Goal: Navigation & Orientation: Find specific page/section

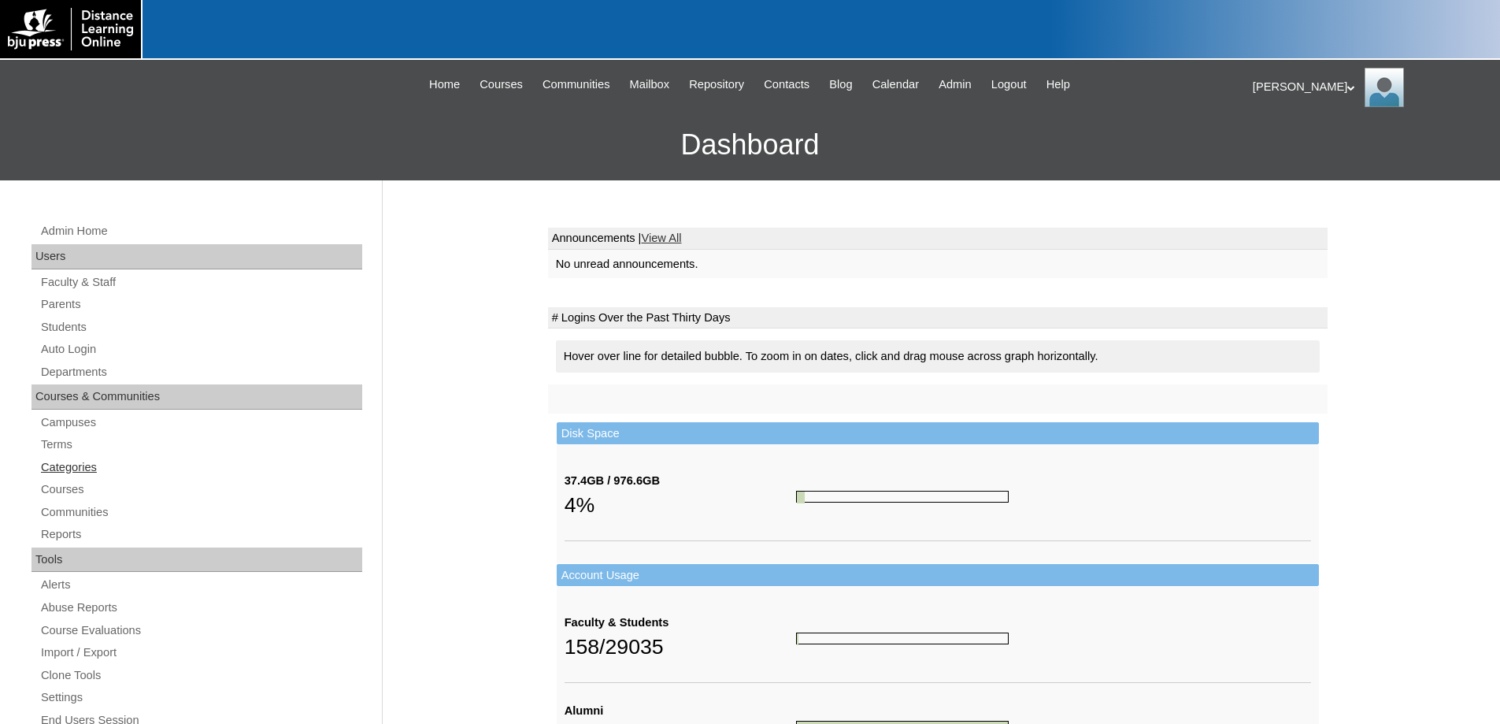
drag, startPoint x: 41, startPoint y: 438, endPoint x: 155, endPoint y: 476, distance: 120.5
click at [43, 439] on link "Terms" at bounding box center [200, 445] width 323 height 20
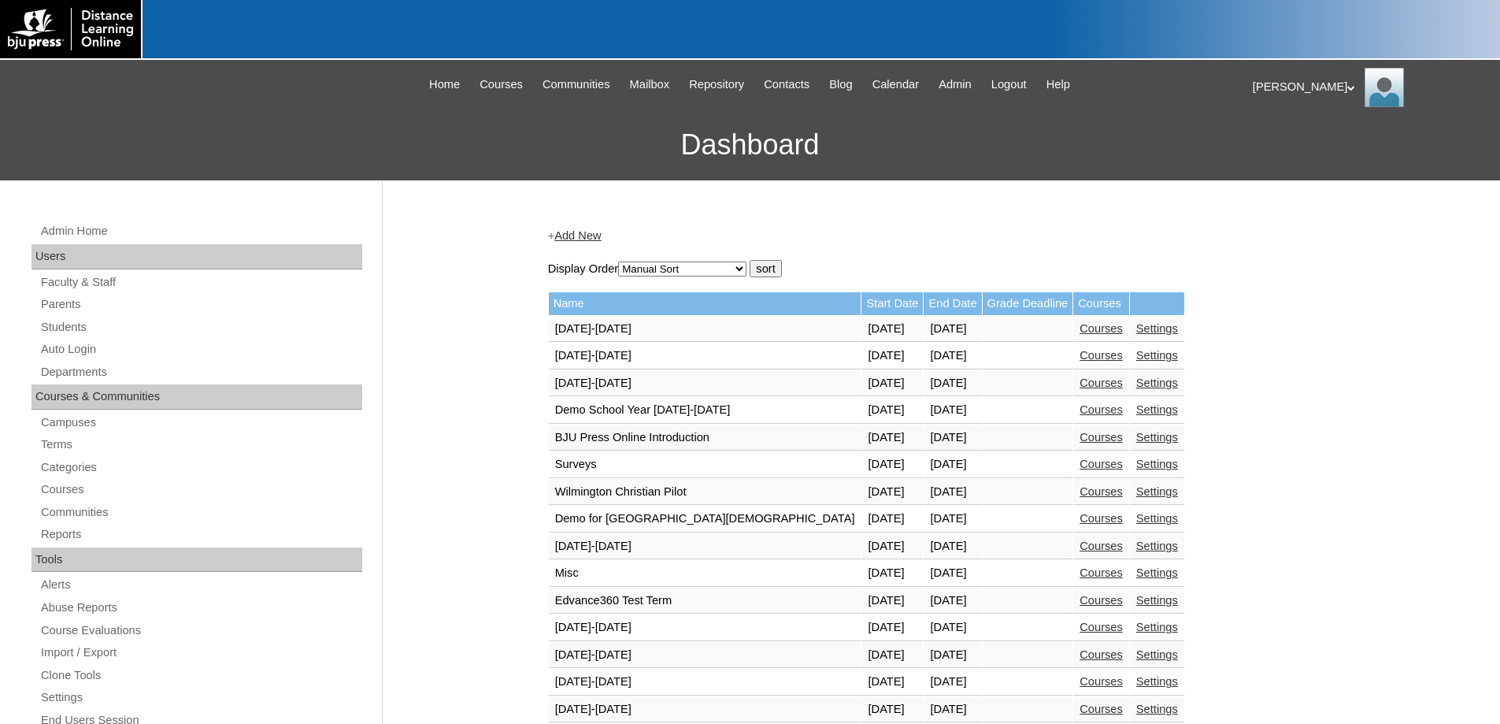
scroll to position [551, 0]
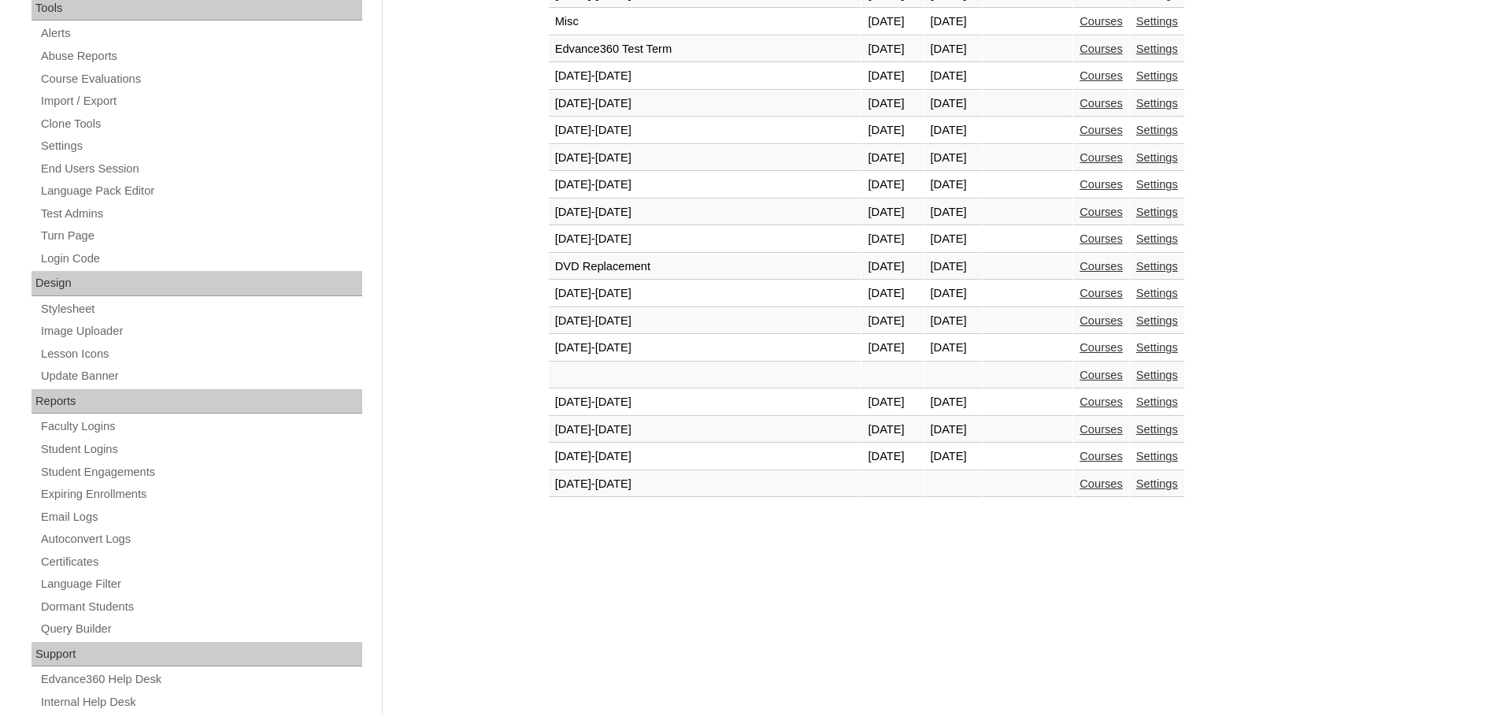
click at [1080, 456] on link "Courses" at bounding box center [1101, 456] width 43 height 13
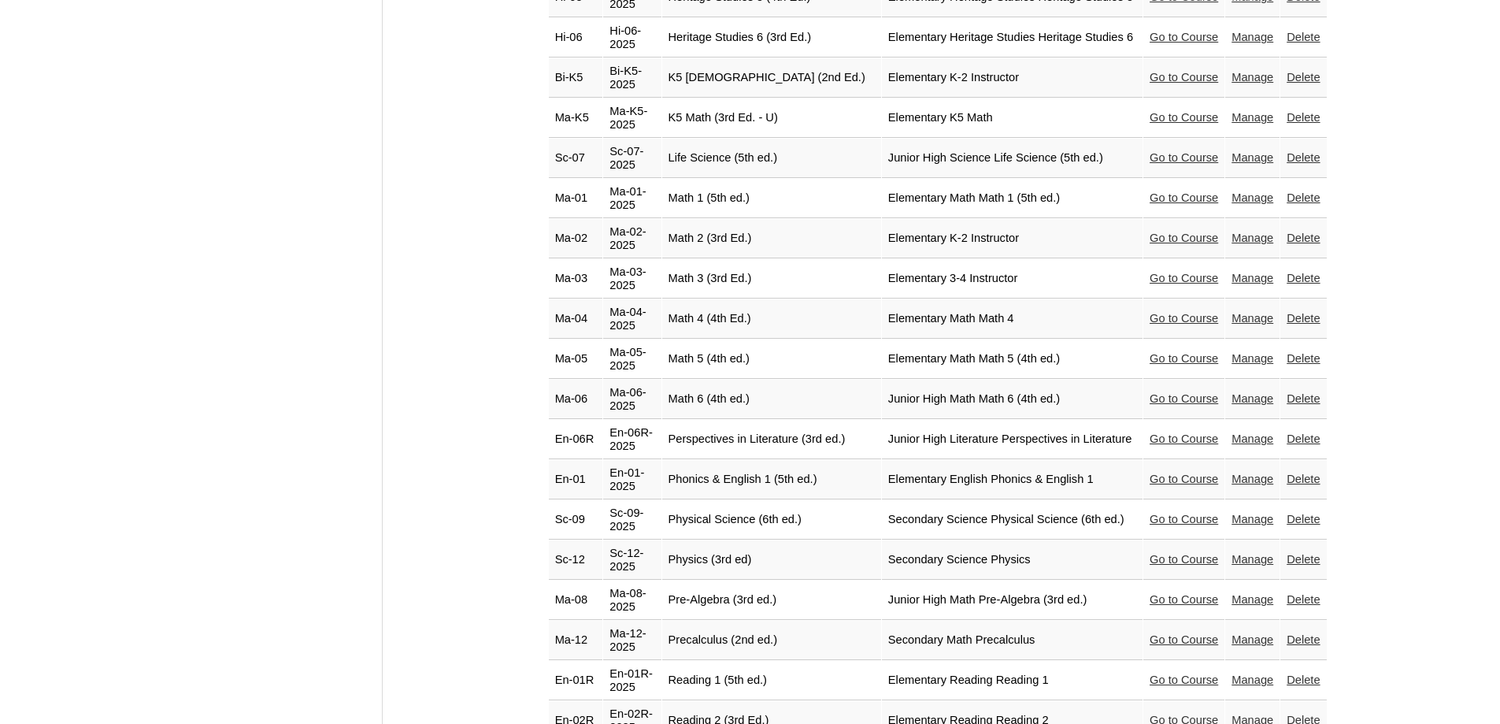
scroll to position [2599, 0]
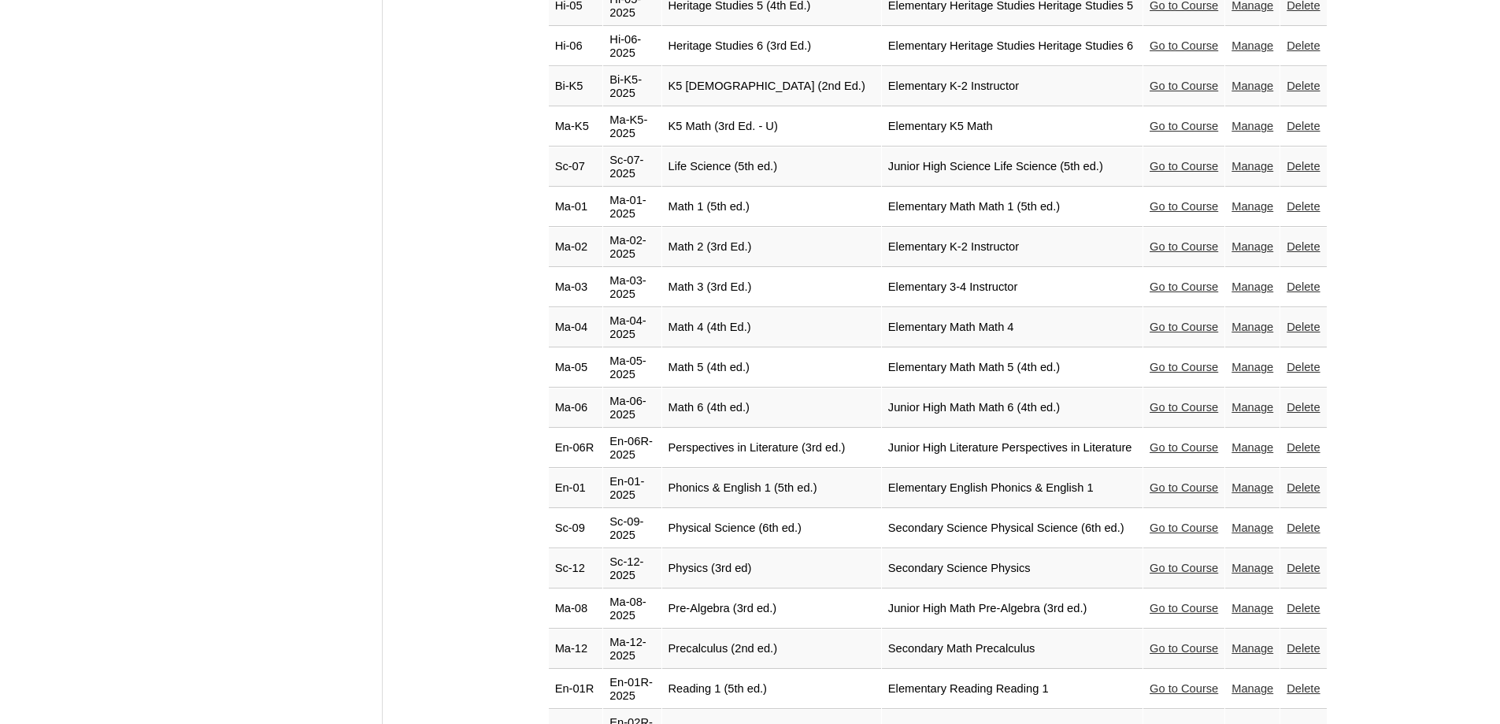
click at [1150, 320] on link "Go to Course" at bounding box center [1184, 326] width 69 height 13
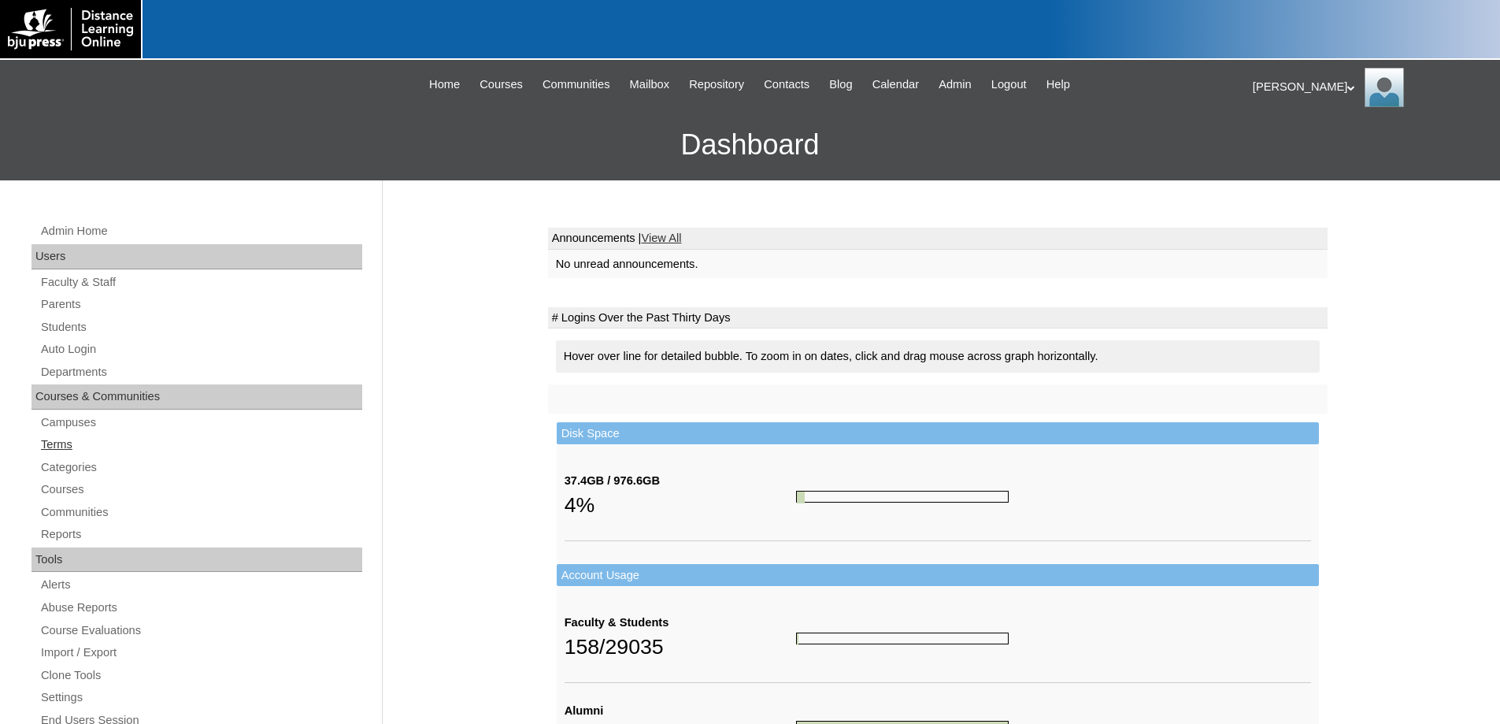
click at [50, 441] on link "Terms" at bounding box center [200, 445] width 323 height 20
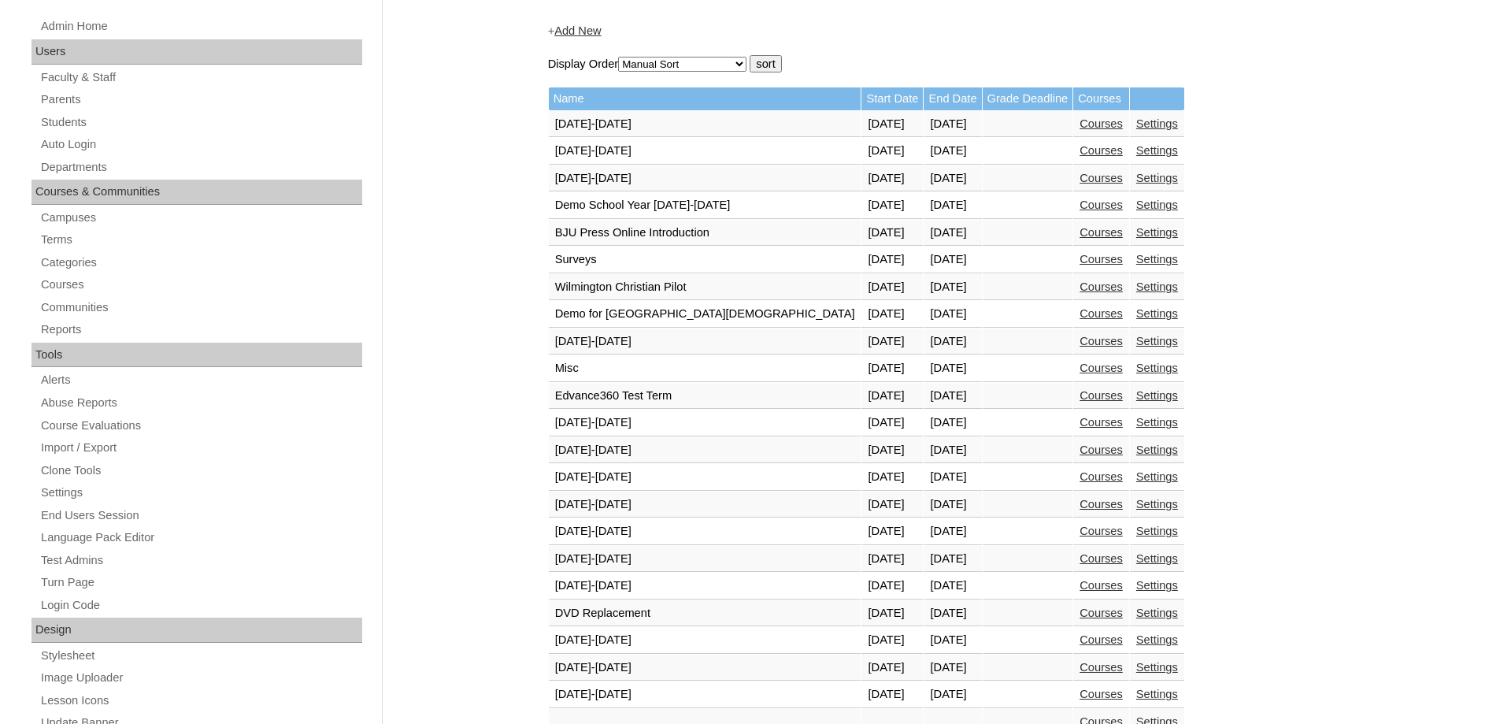
scroll to position [472, 0]
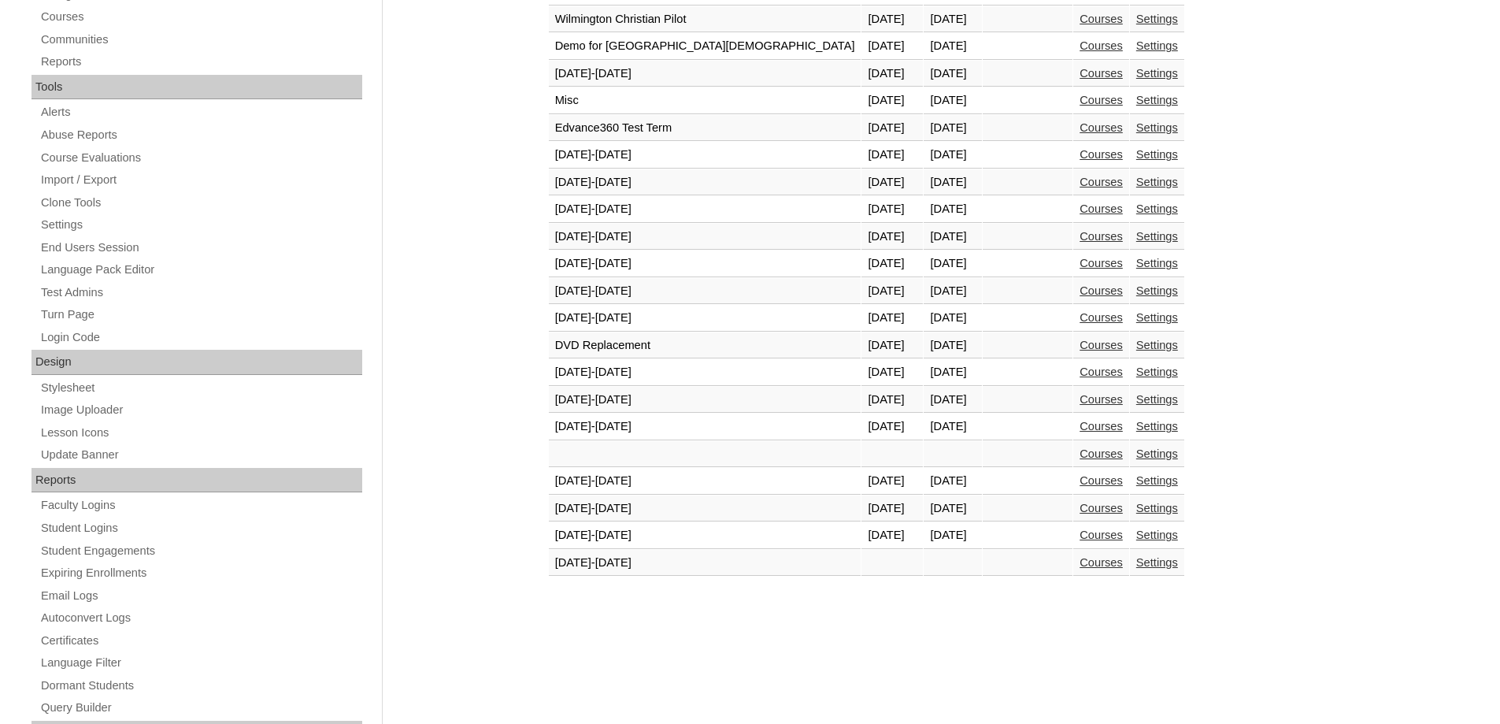
click link "Courses"
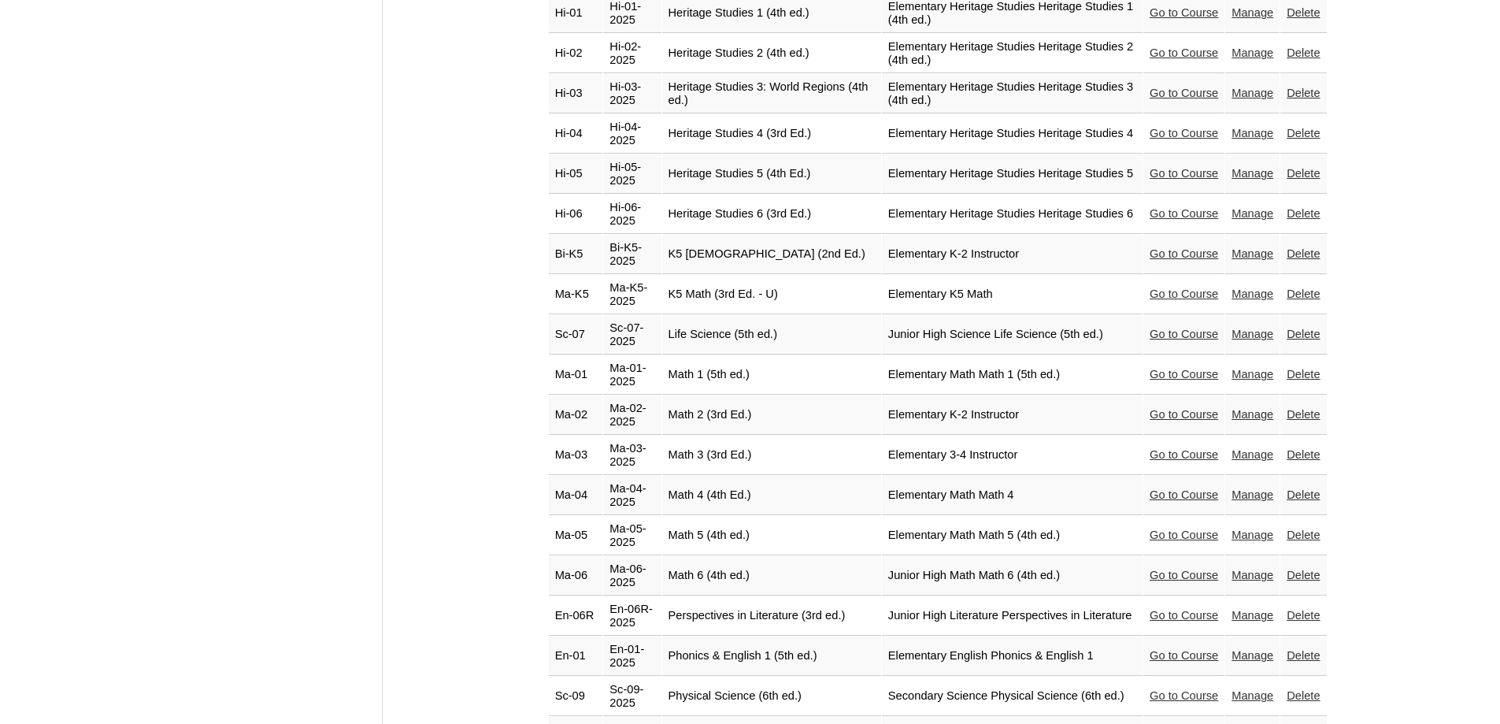
scroll to position [2441, 0]
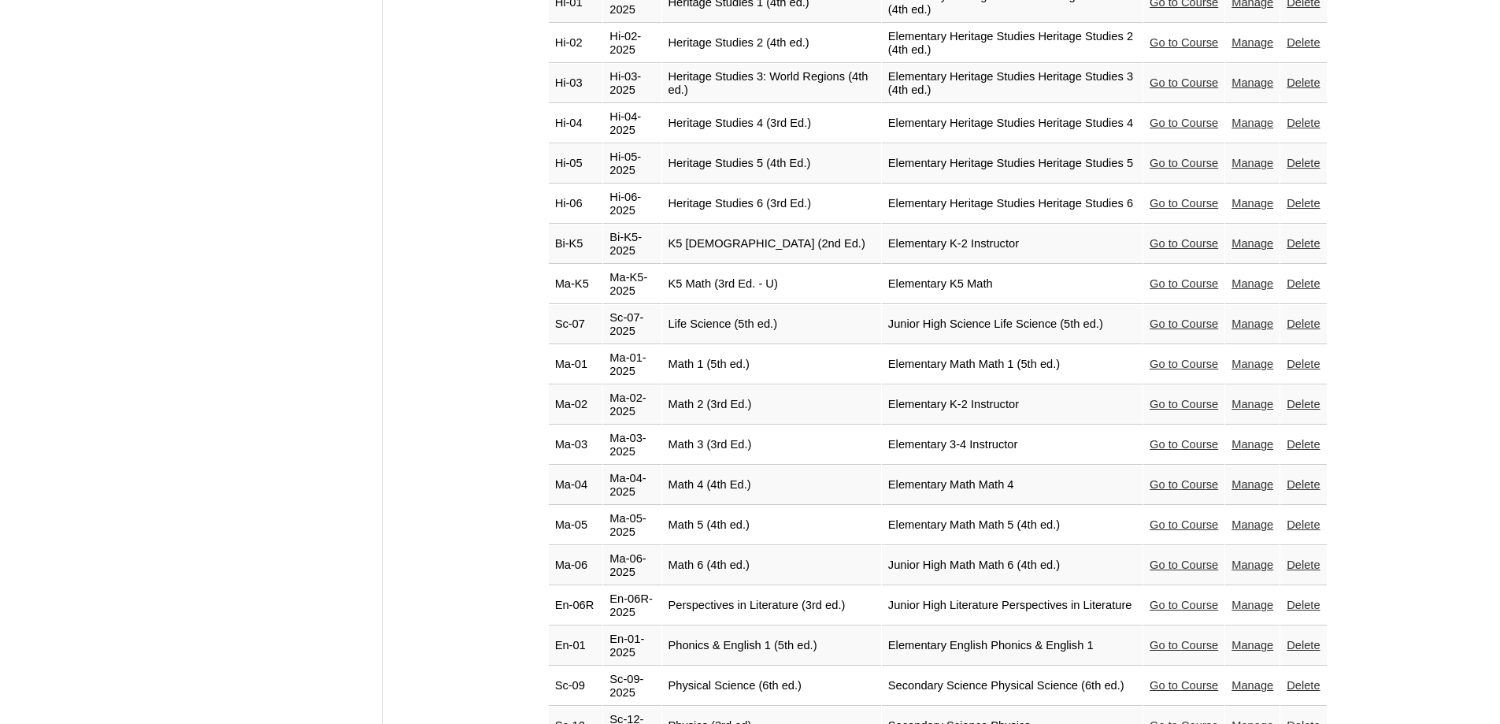
click at [1158, 518] on link "Go to Course" at bounding box center [1184, 524] width 69 height 13
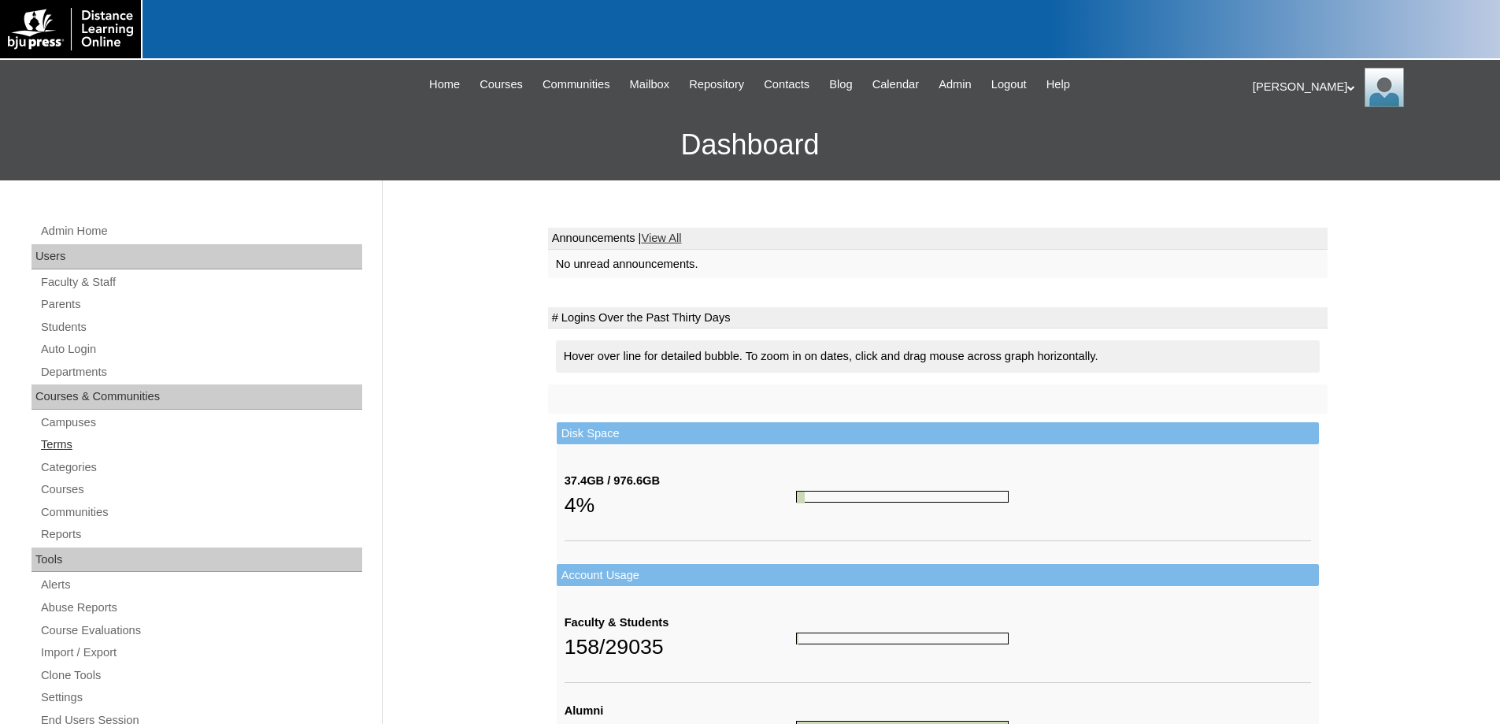
click at [54, 439] on link "Terms" at bounding box center [200, 445] width 323 height 20
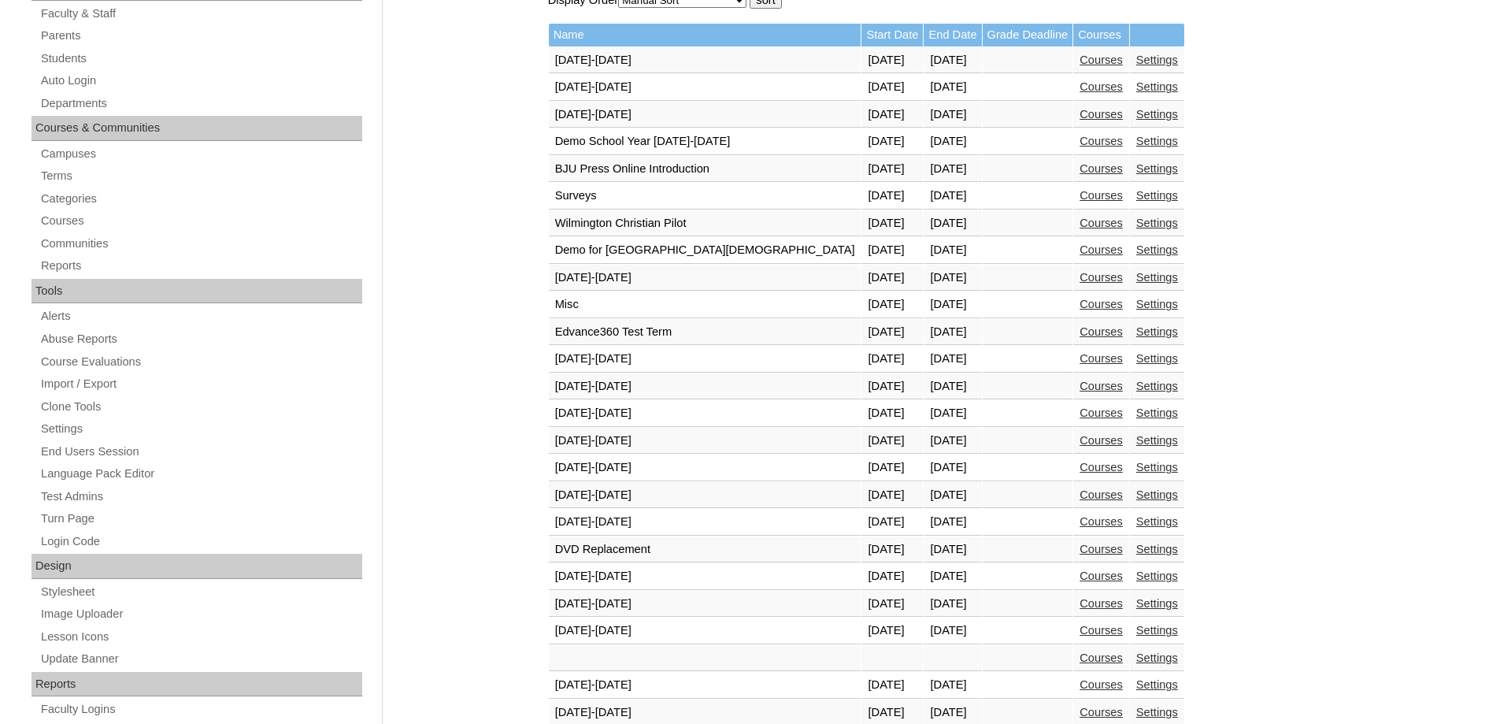
scroll to position [551, 0]
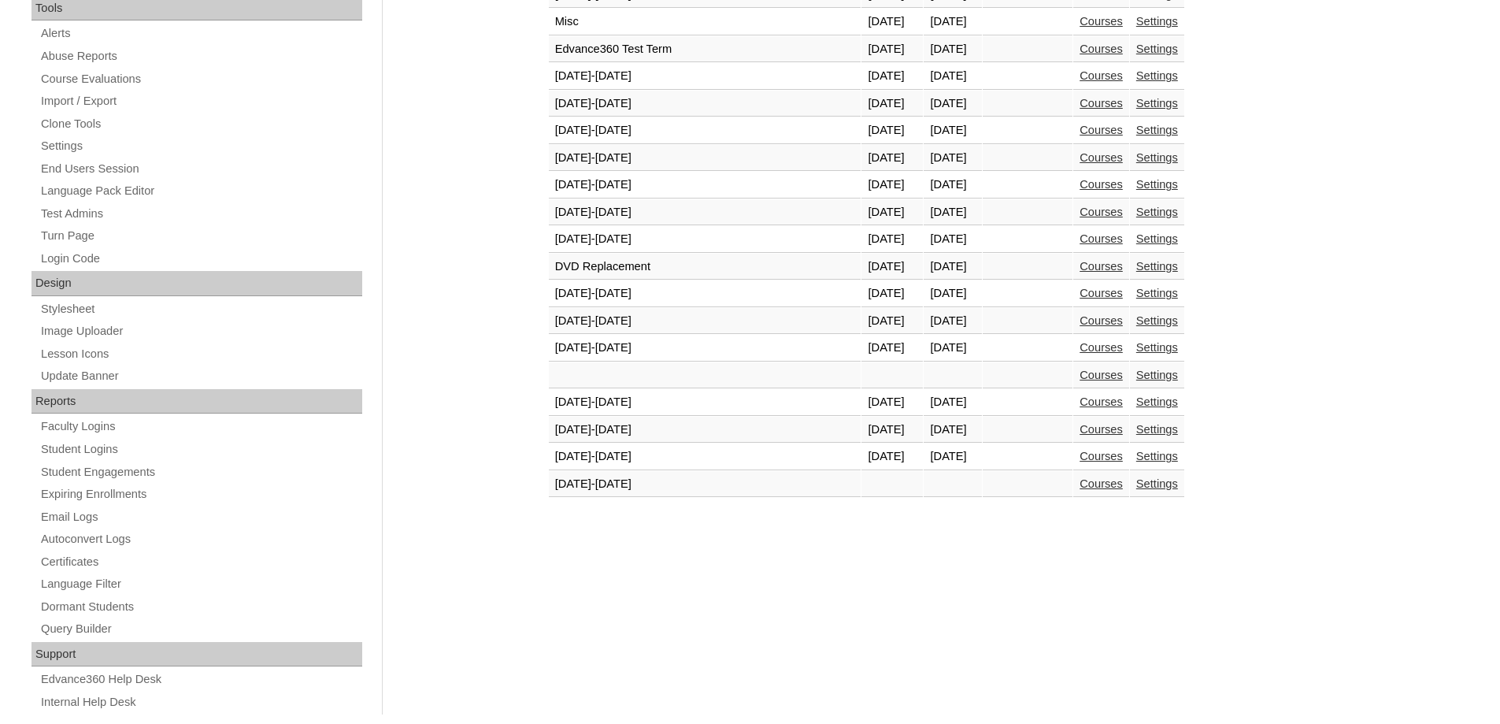
click at [1080, 456] on link "Courses" at bounding box center [1101, 456] width 43 height 13
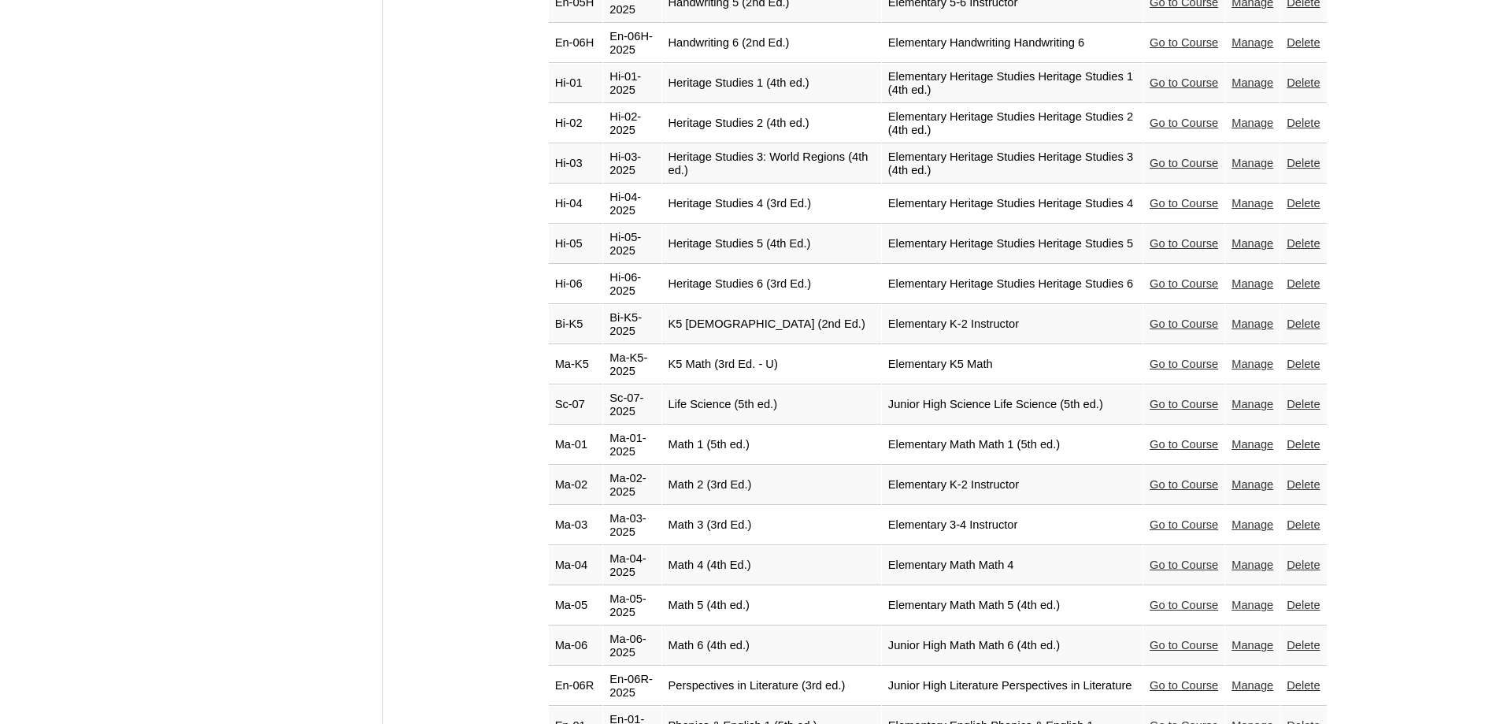
scroll to position [2362, 0]
click at [1150, 637] on link "Go to Course" at bounding box center [1184, 643] width 69 height 13
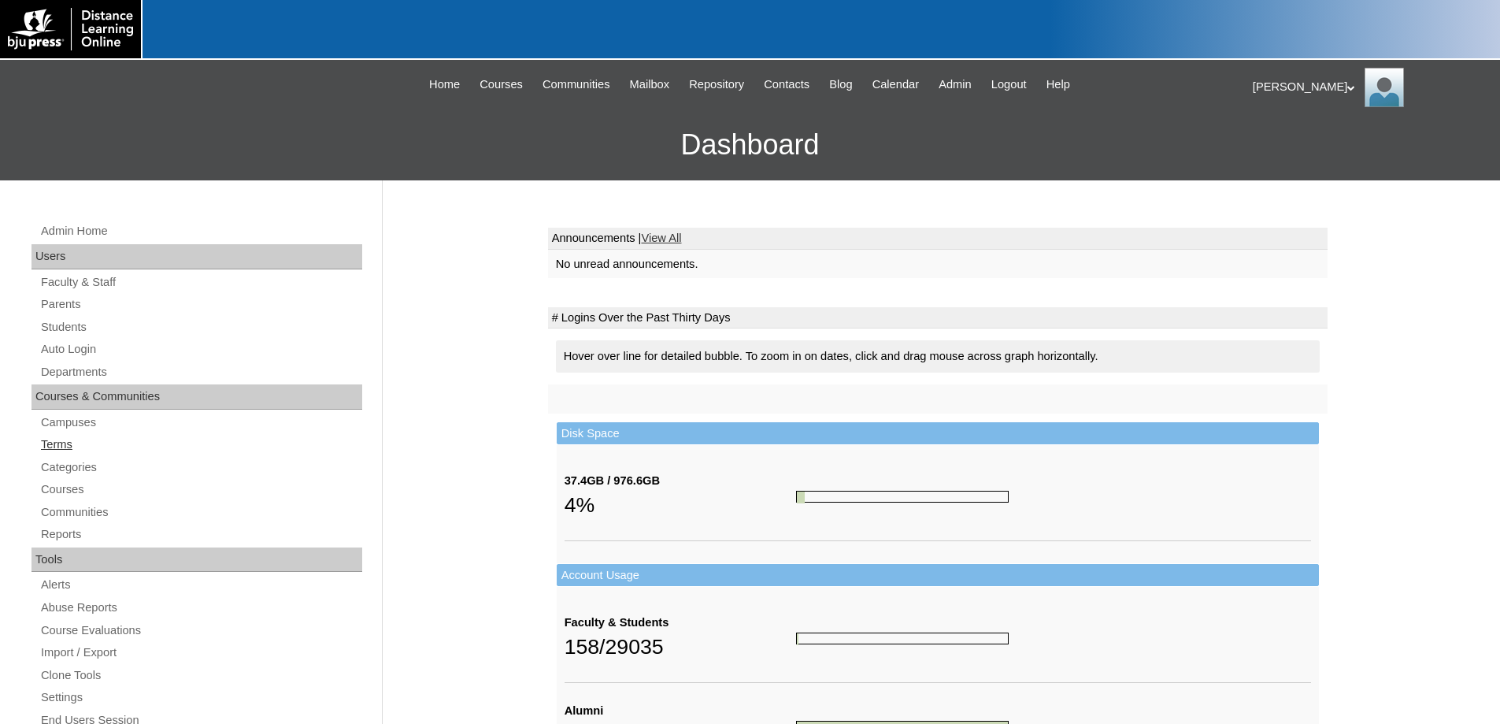
click at [53, 450] on link "Terms" at bounding box center [200, 445] width 323 height 20
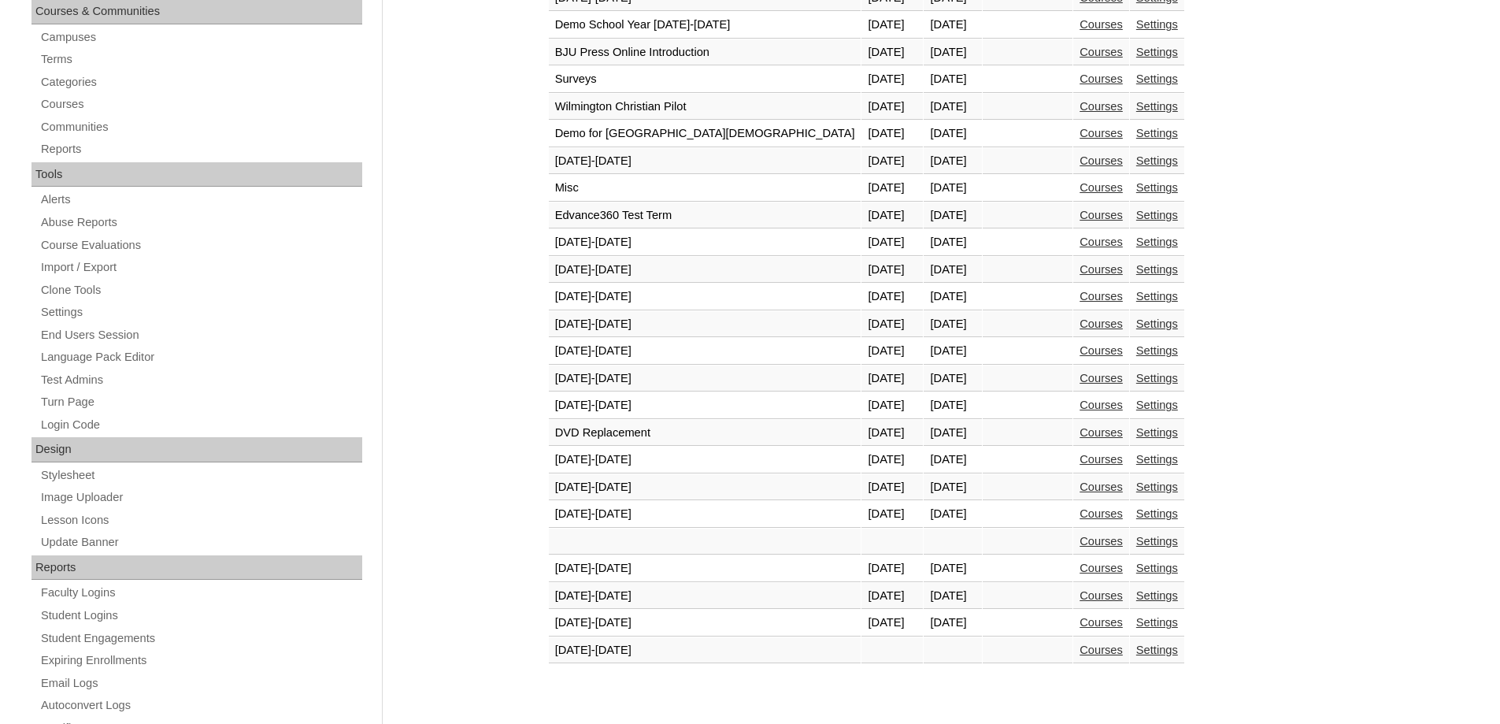
scroll to position [394, 0]
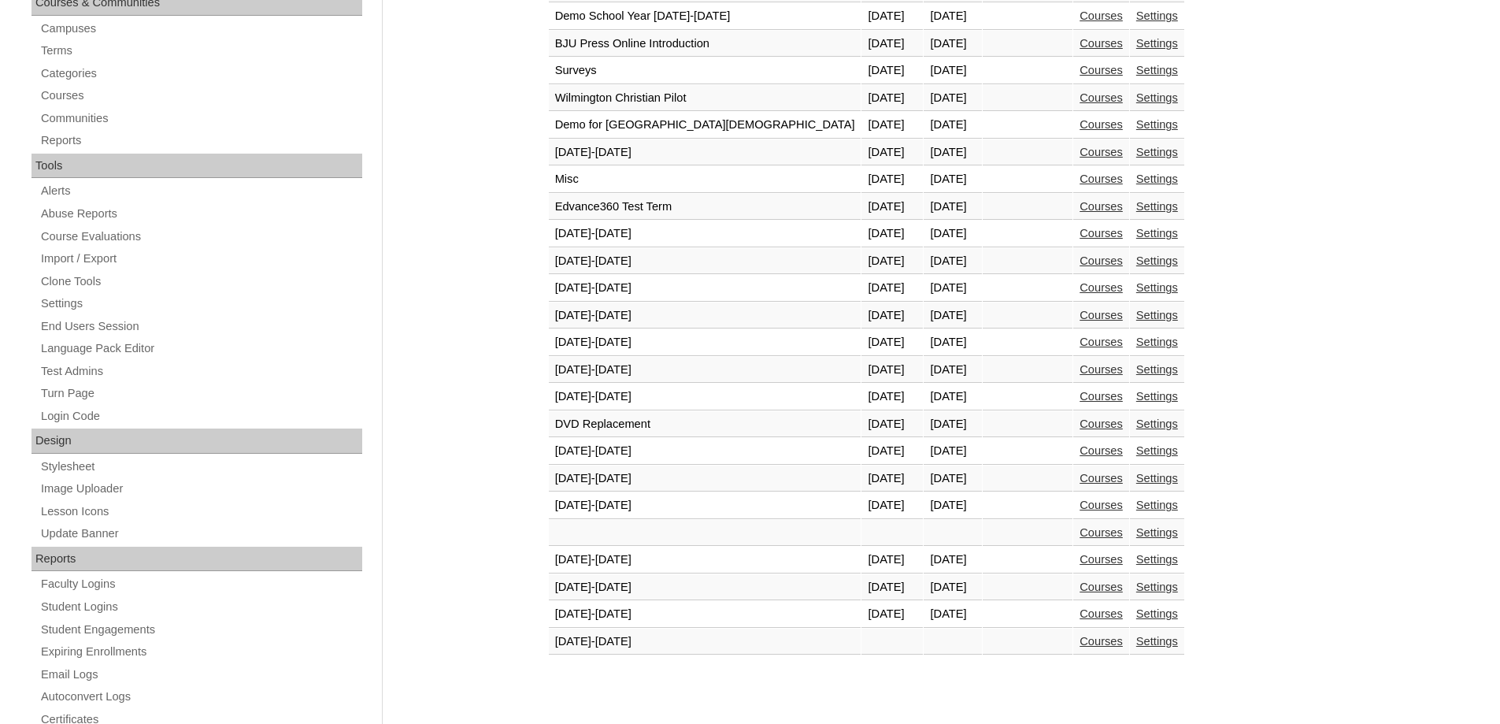
click at [1080, 616] on link "Courses" at bounding box center [1101, 613] width 43 height 13
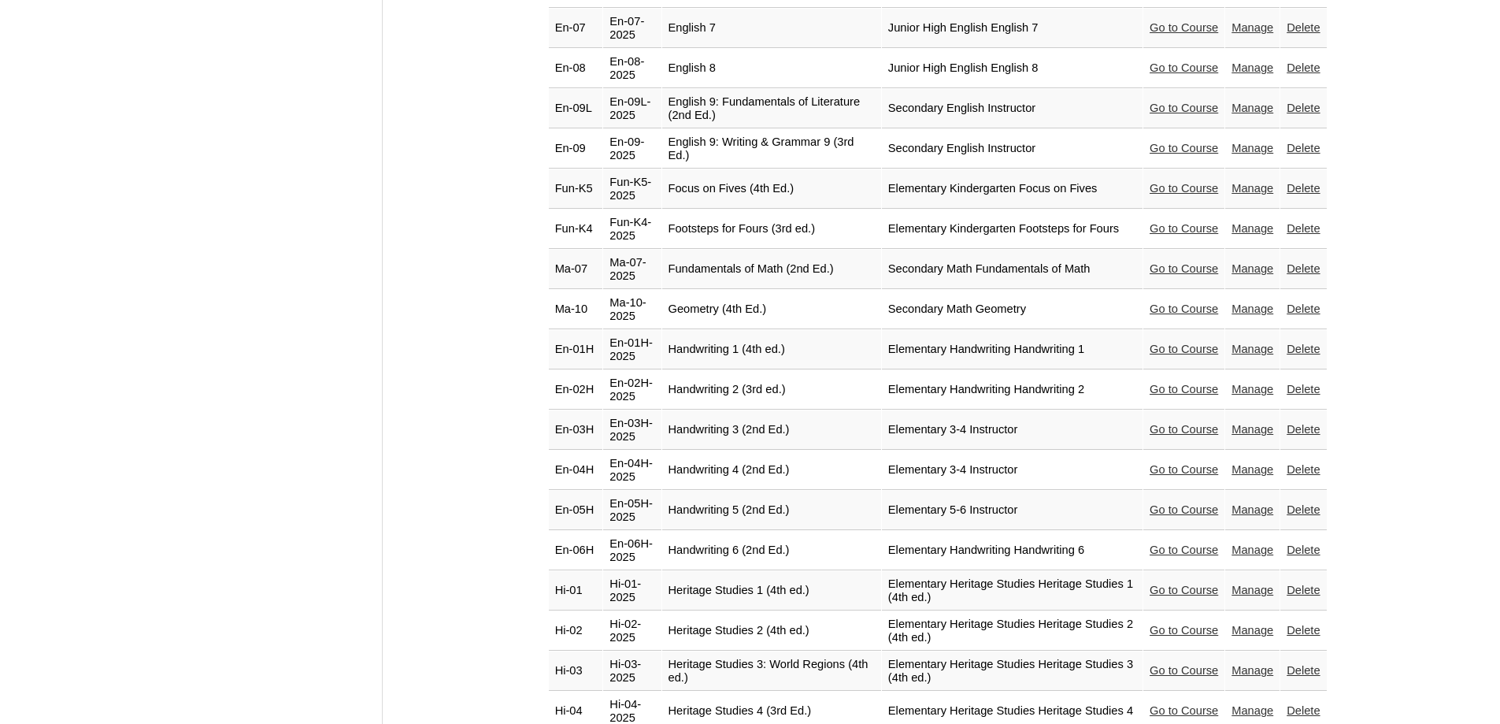
scroll to position [2362, 0]
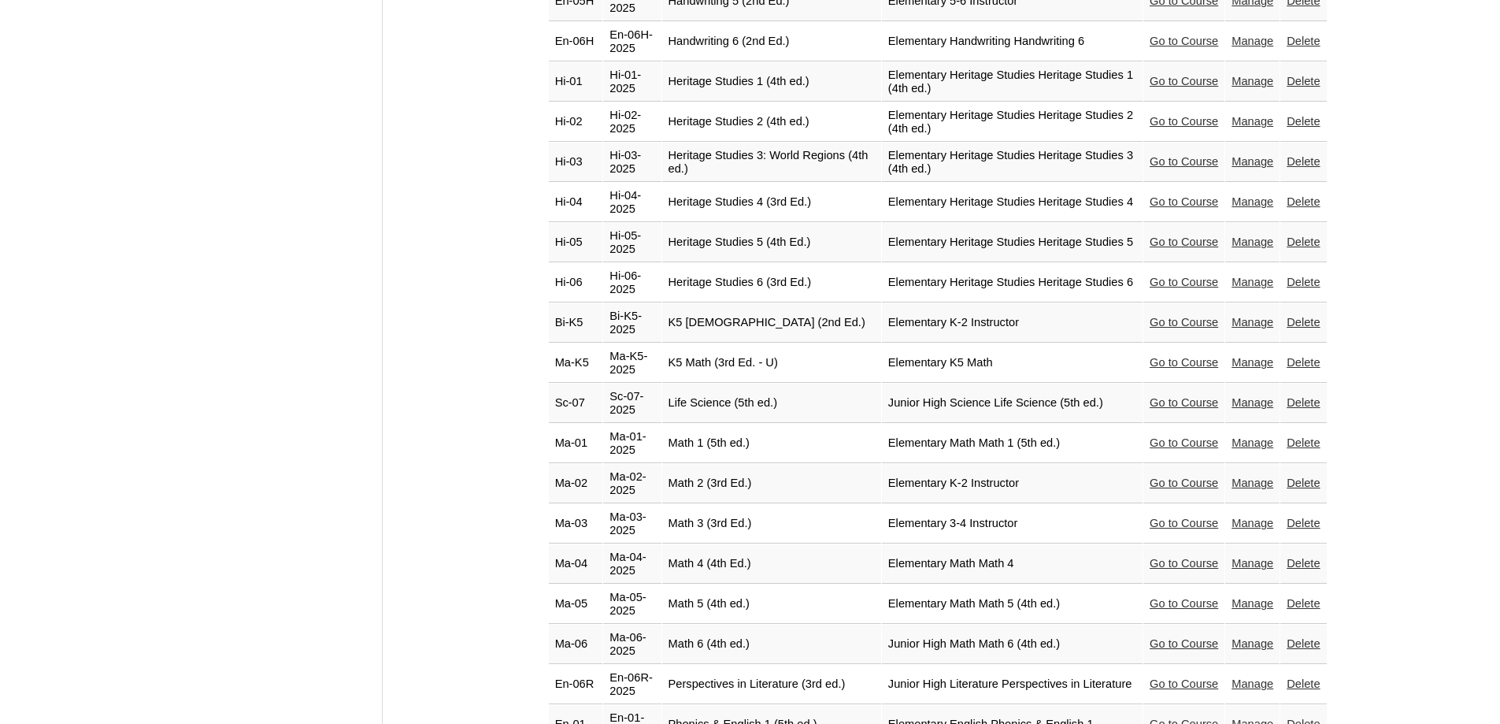
click at [1150, 557] on link "Go to Course" at bounding box center [1184, 563] width 69 height 13
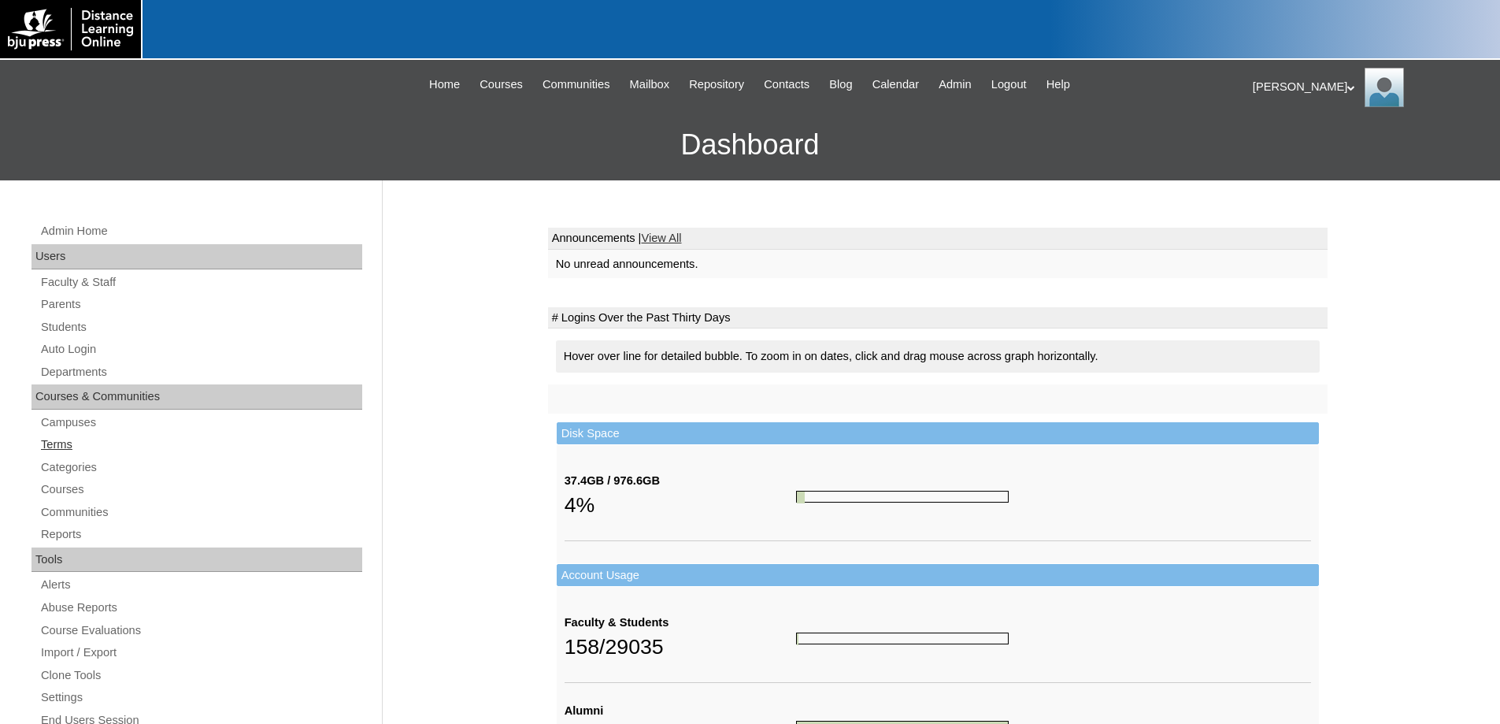
click at [46, 443] on link "Terms" at bounding box center [200, 445] width 323 height 20
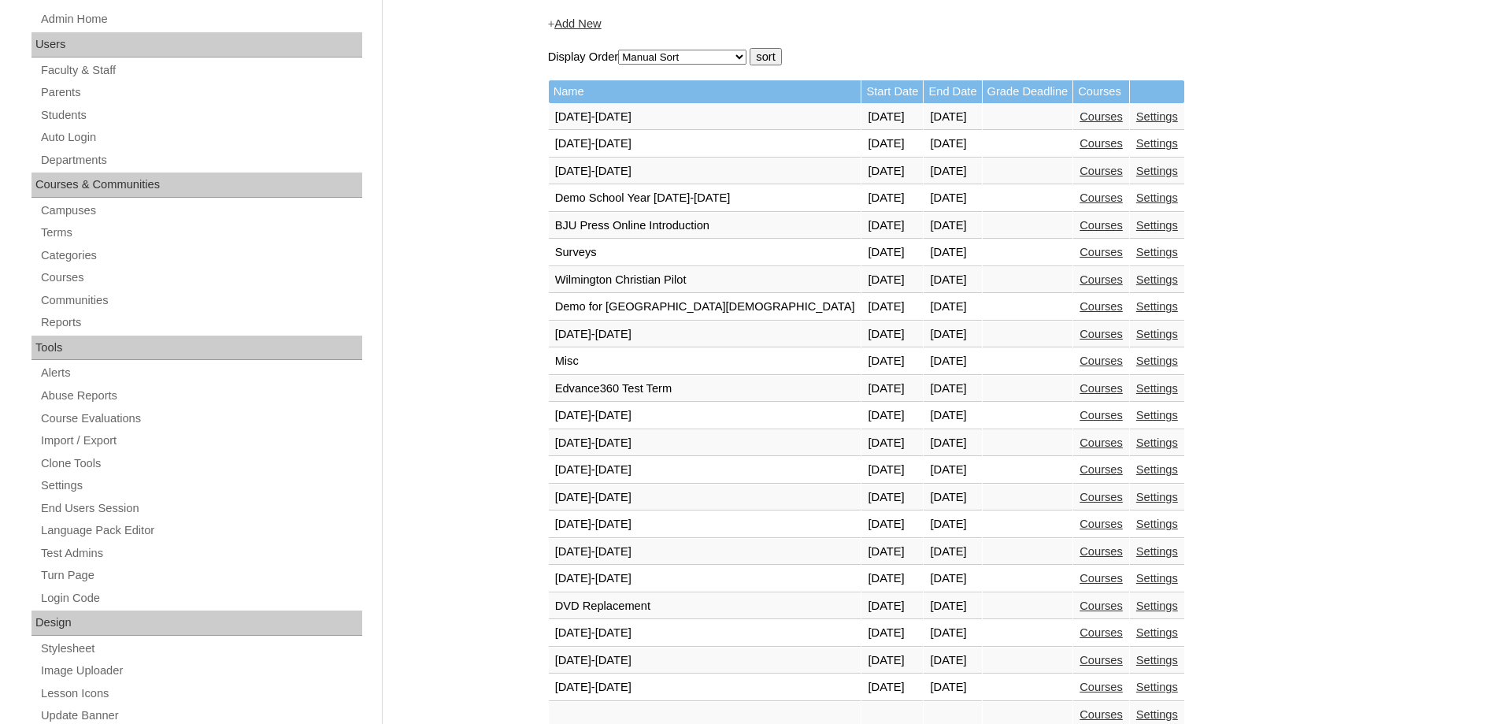
scroll to position [472, 0]
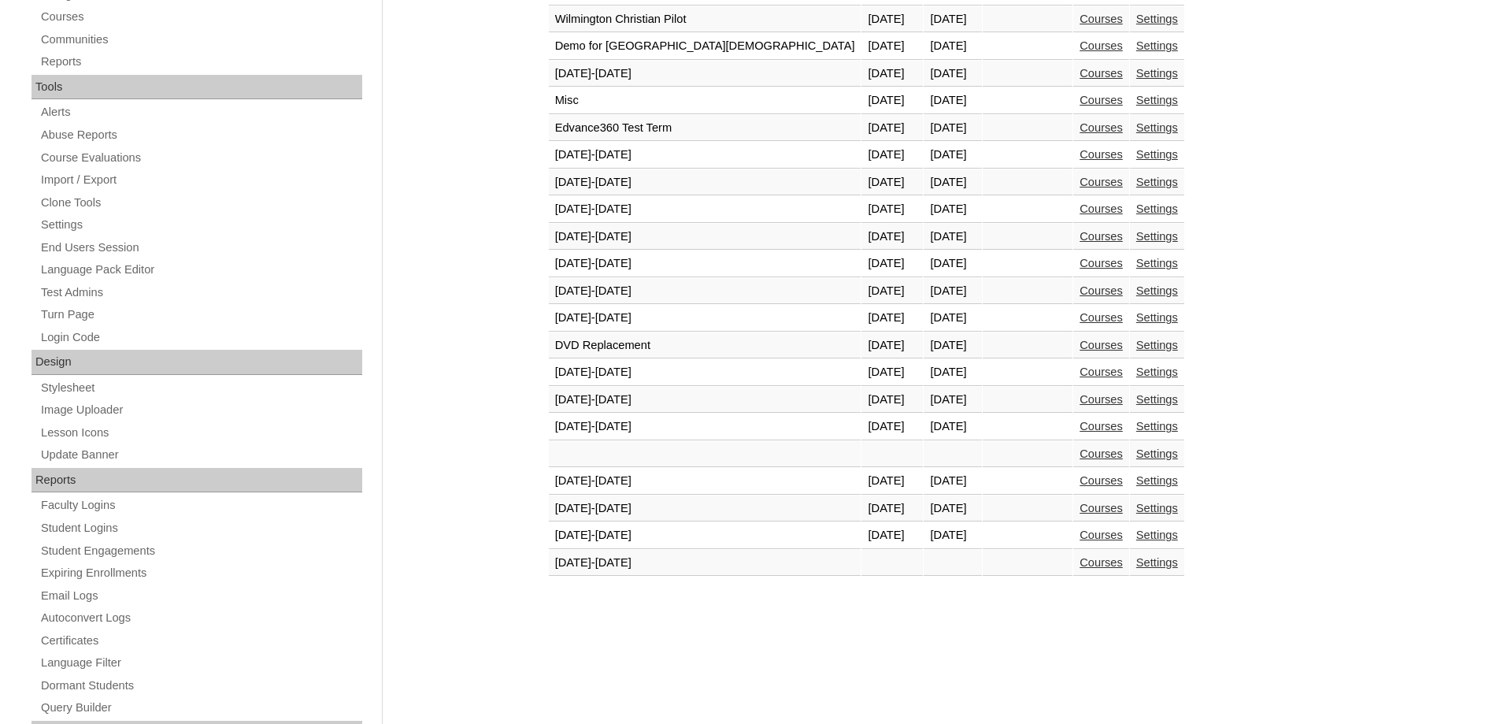
click at [1073, 528] on td "Courses" at bounding box center [1101, 535] width 56 height 27
click at [1080, 532] on link "Courses" at bounding box center [1101, 534] width 43 height 13
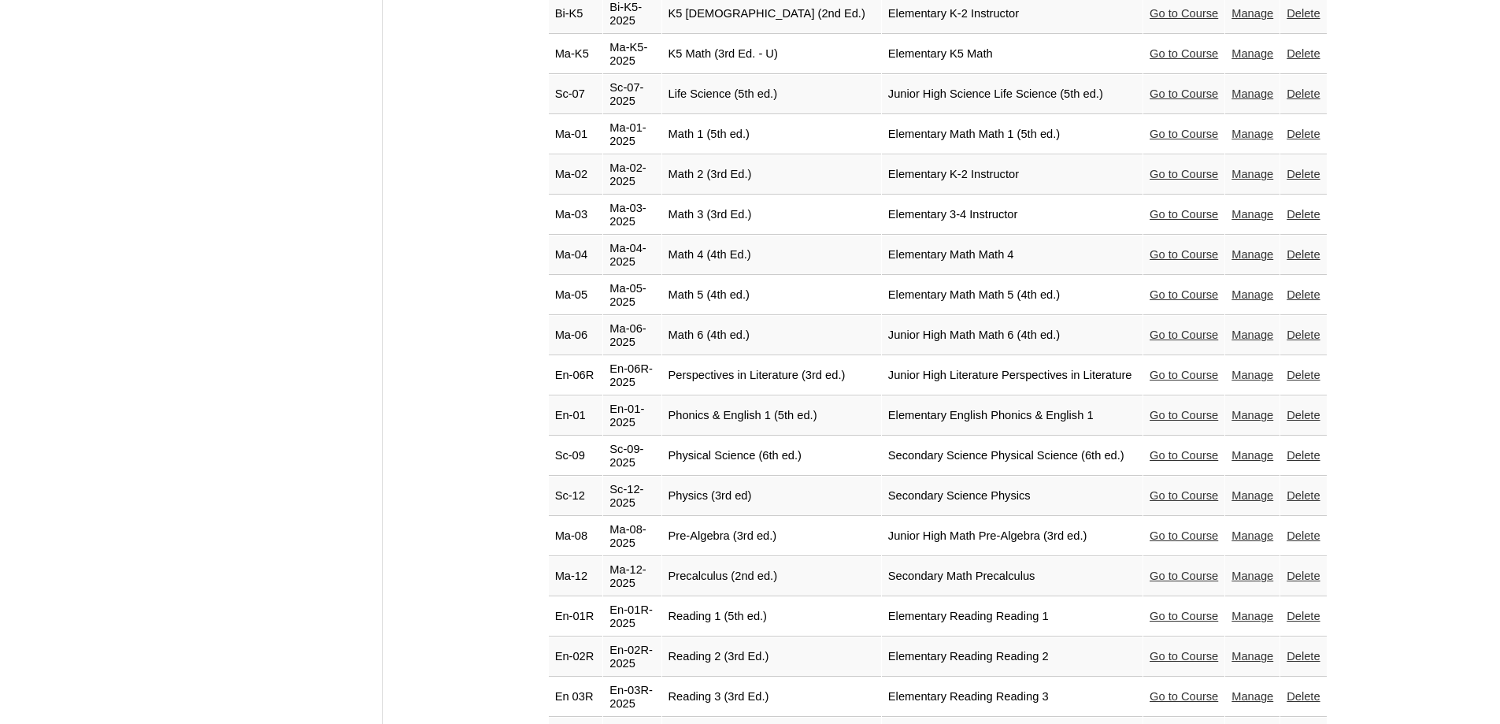
scroll to position [2677, 0]
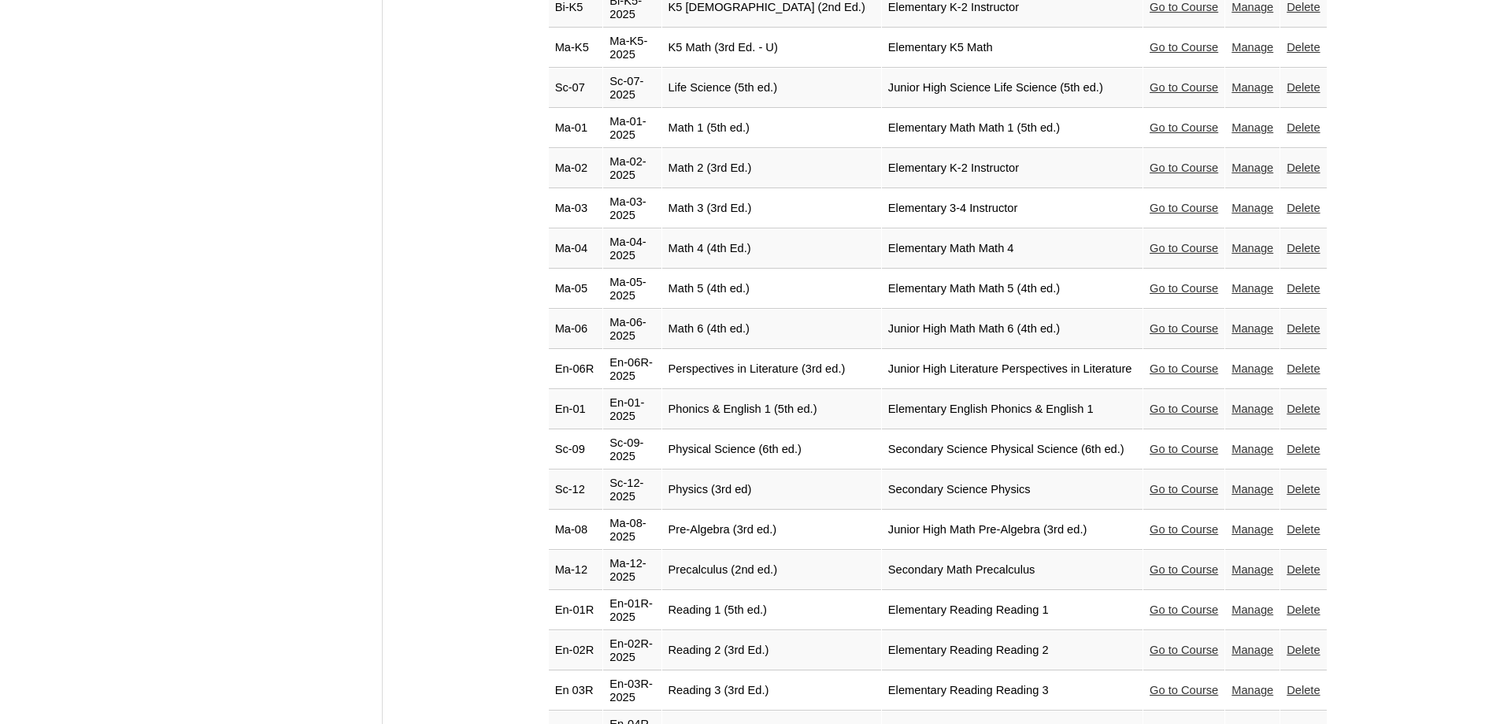
click at [1150, 282] on link "Go to Course" at bounding box center [1184, 288] width 69 height 13
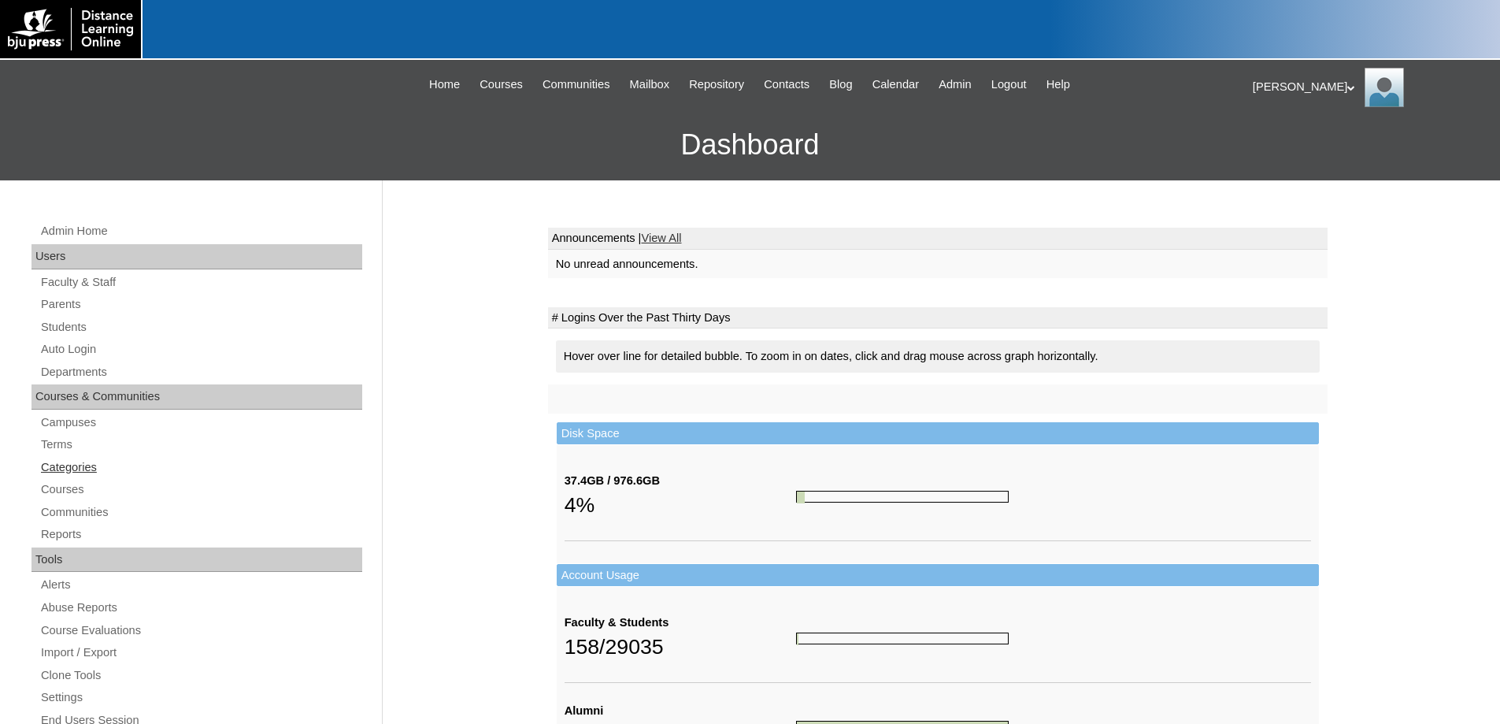
drag, startPoint x: 53, startPoint y: 440, endPoint x: 95, endPoint y: 466, distance: 49.8
click at [53, 441] on link "Terms" at bounding box center [200, 445] width 323 height 20
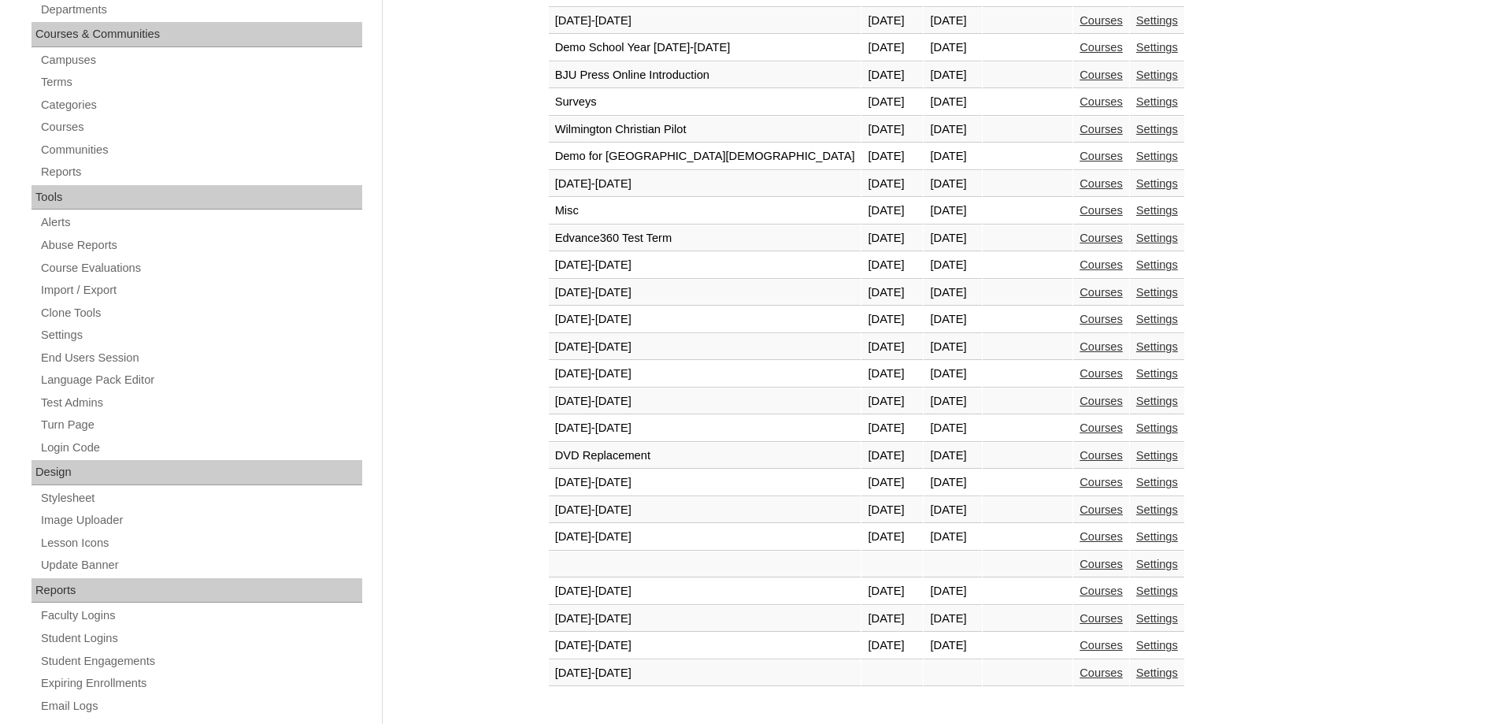
scroll to position [472, 0]
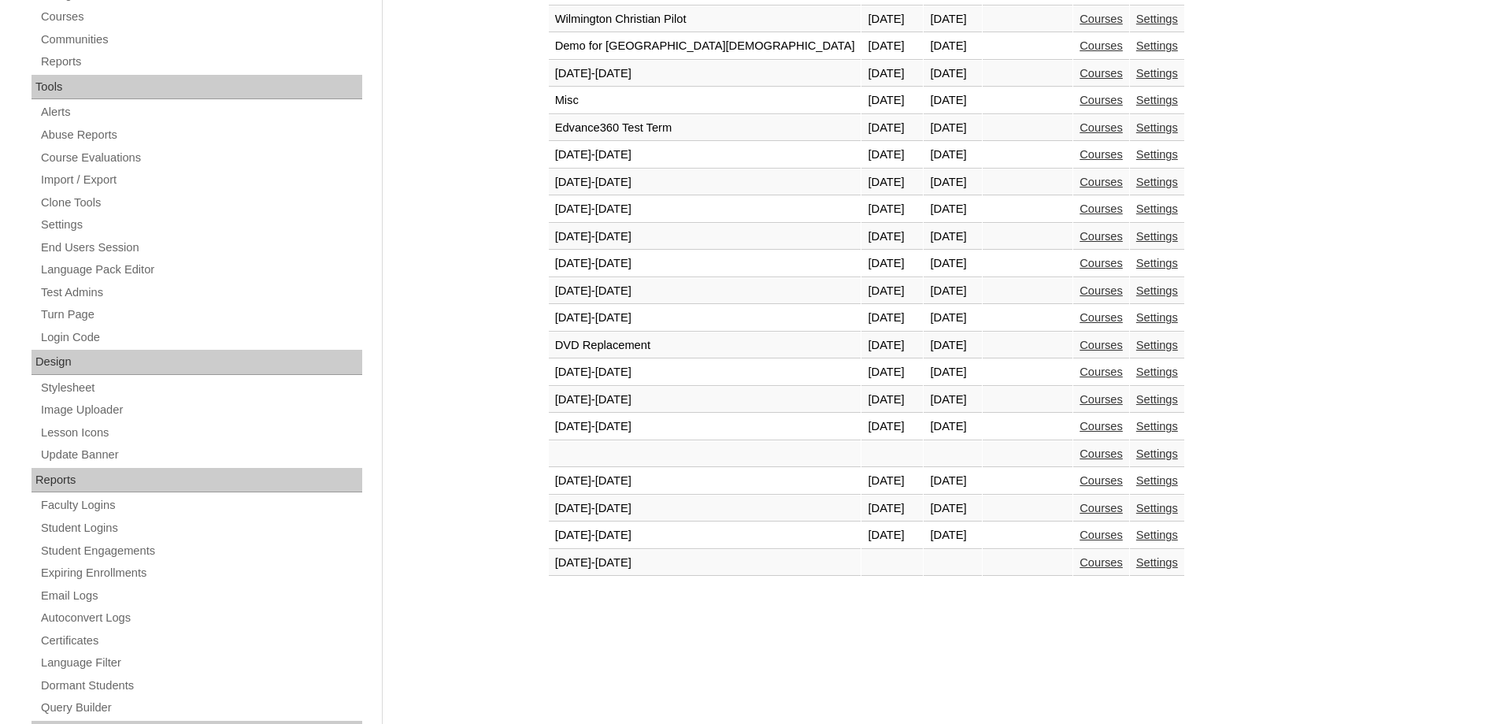
click at [1080, 536] on link "Courses" at bounding box center [1101, 534] width 43 height 13
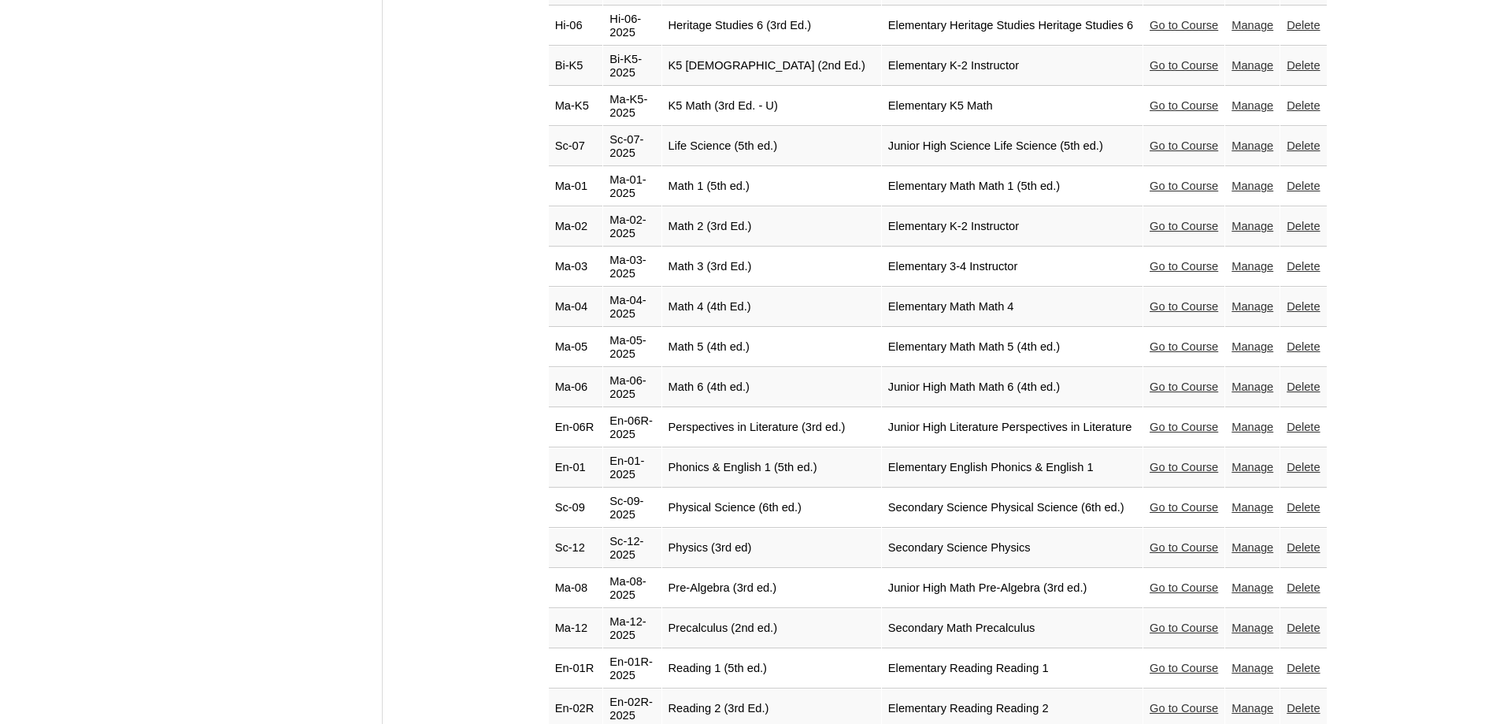
scroll to position [2677, 0]
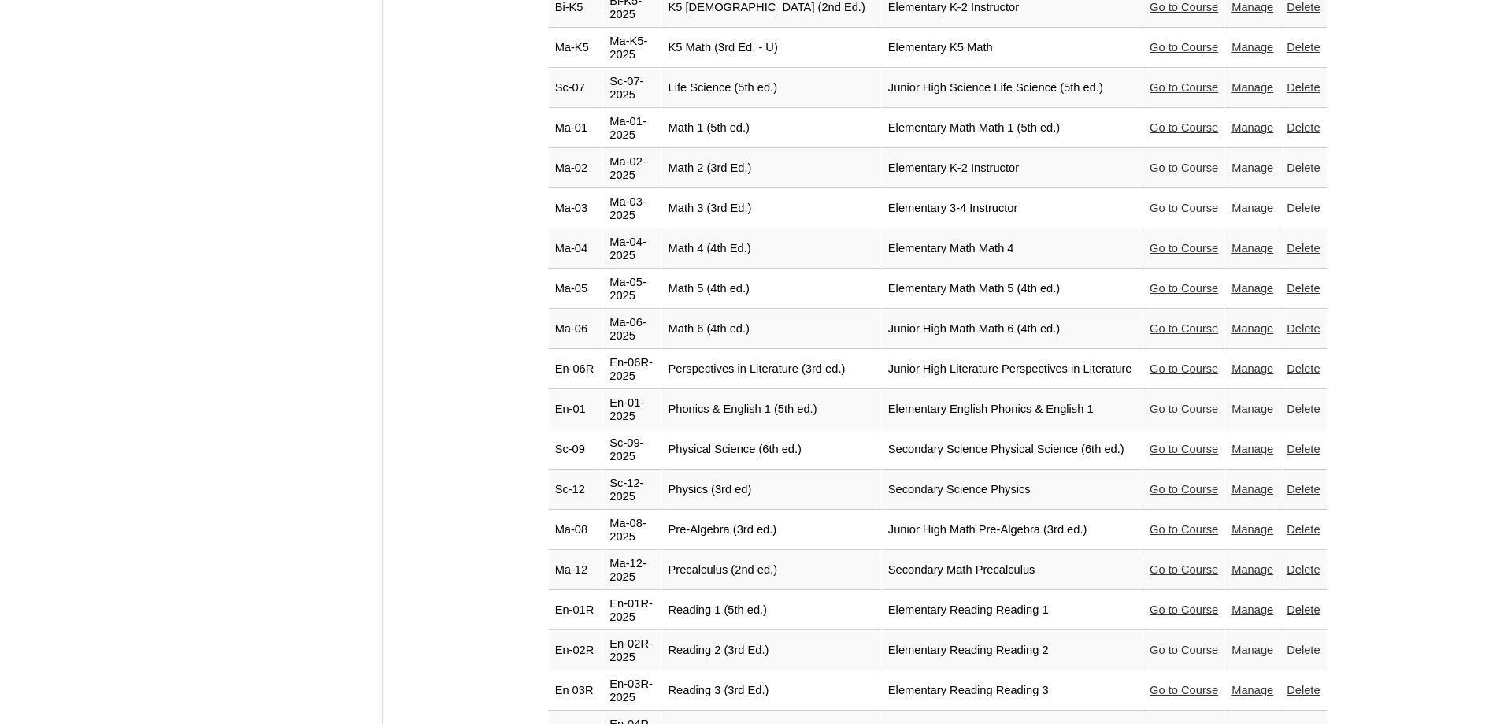
click at [1158, 523] on link "Go to Course" at bounding box center [1184, 529] width 69 height 13
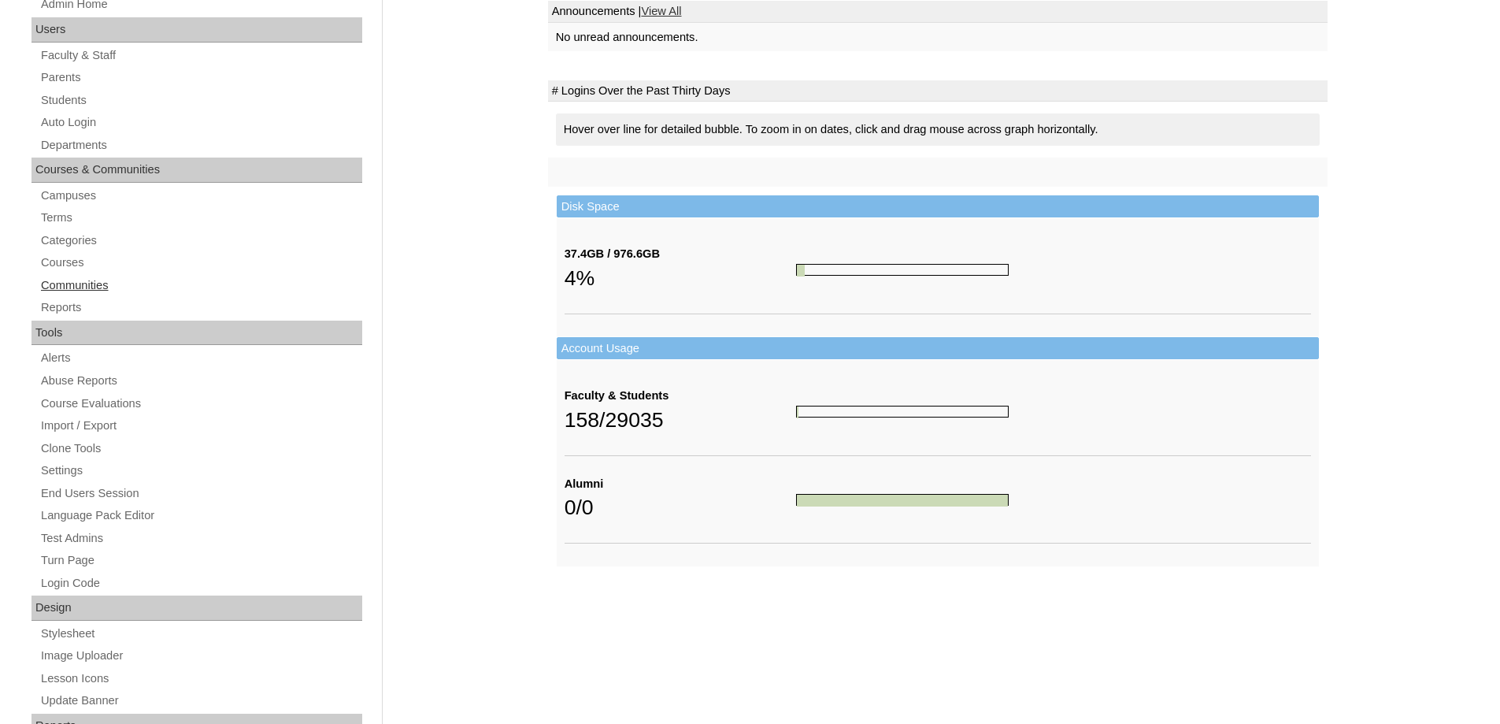
scroll to position [236, 0]
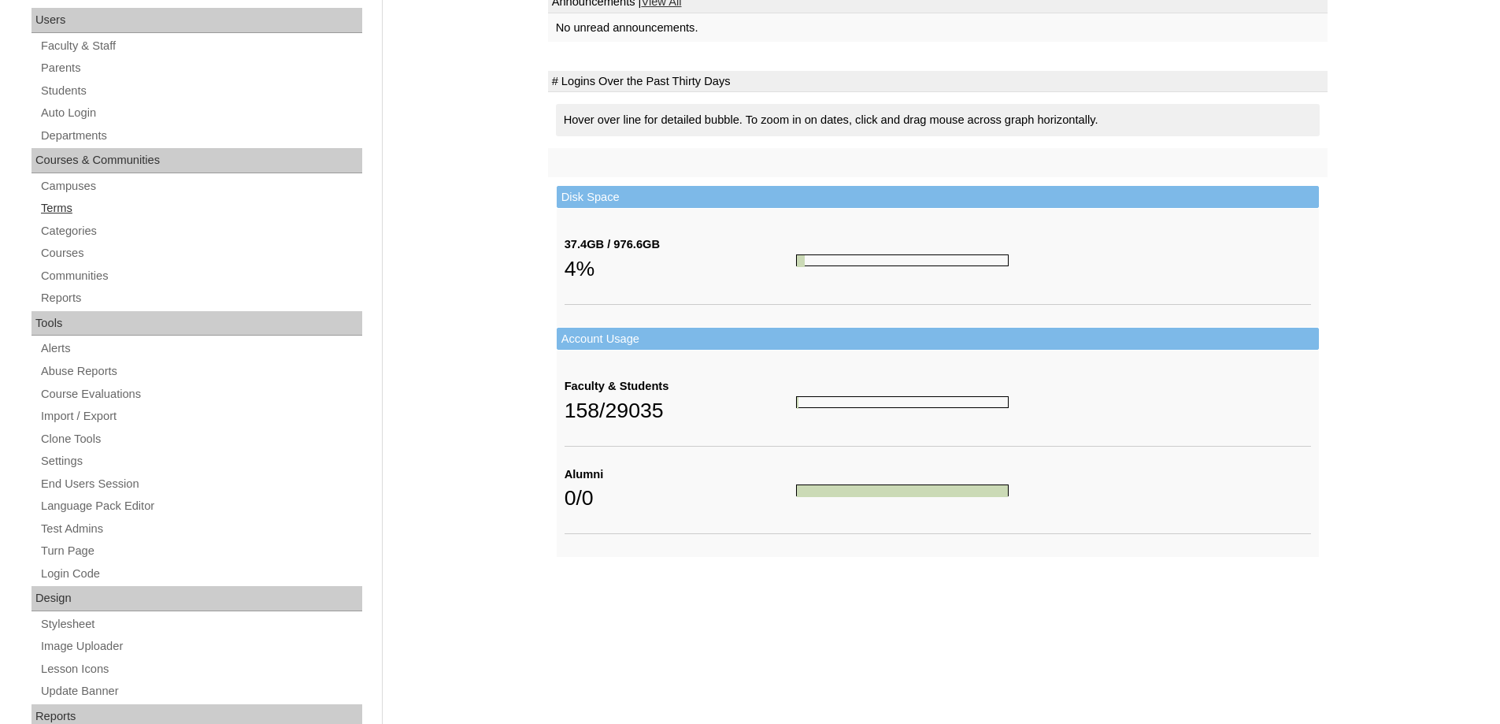
click at [51, 201] on link "Terms" at bounding box center [200, 208] width 323 height 20
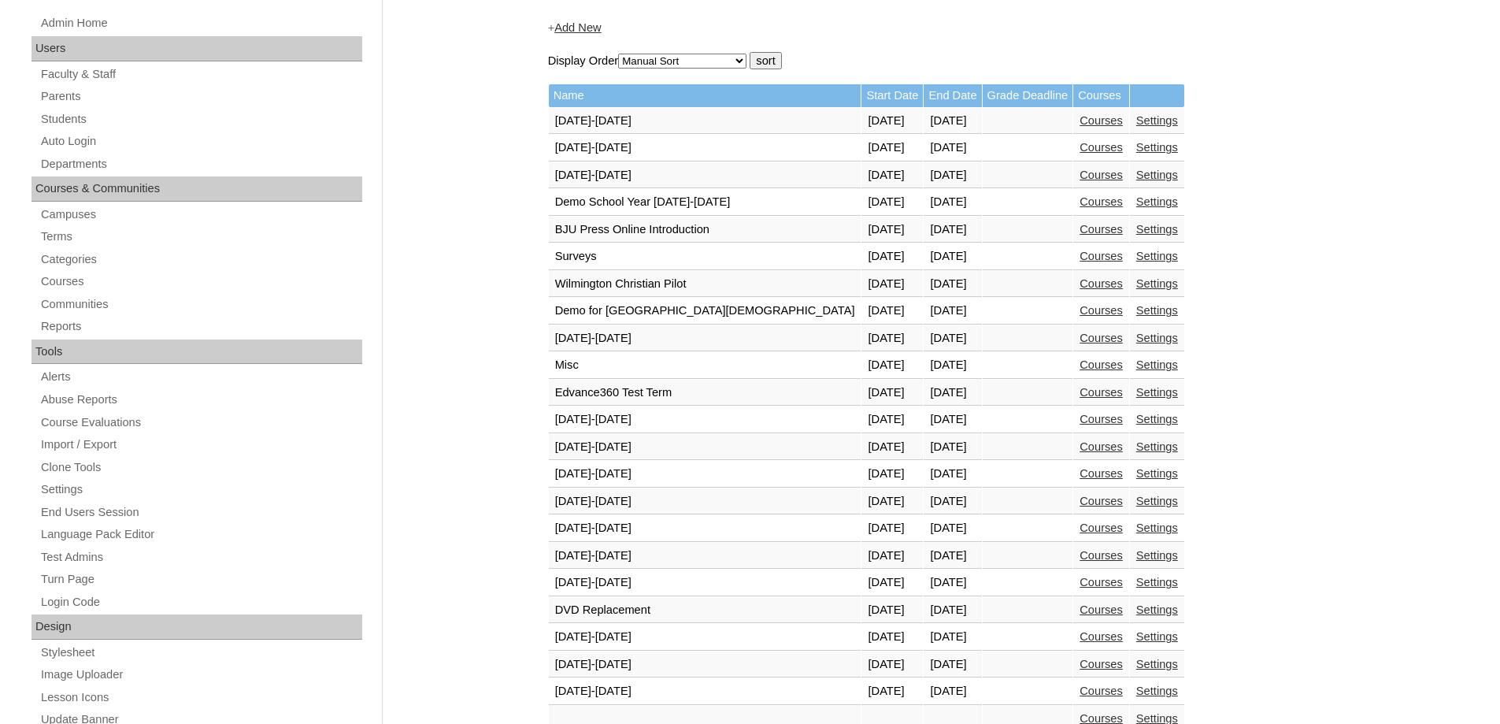
scroll to position [551, 0]
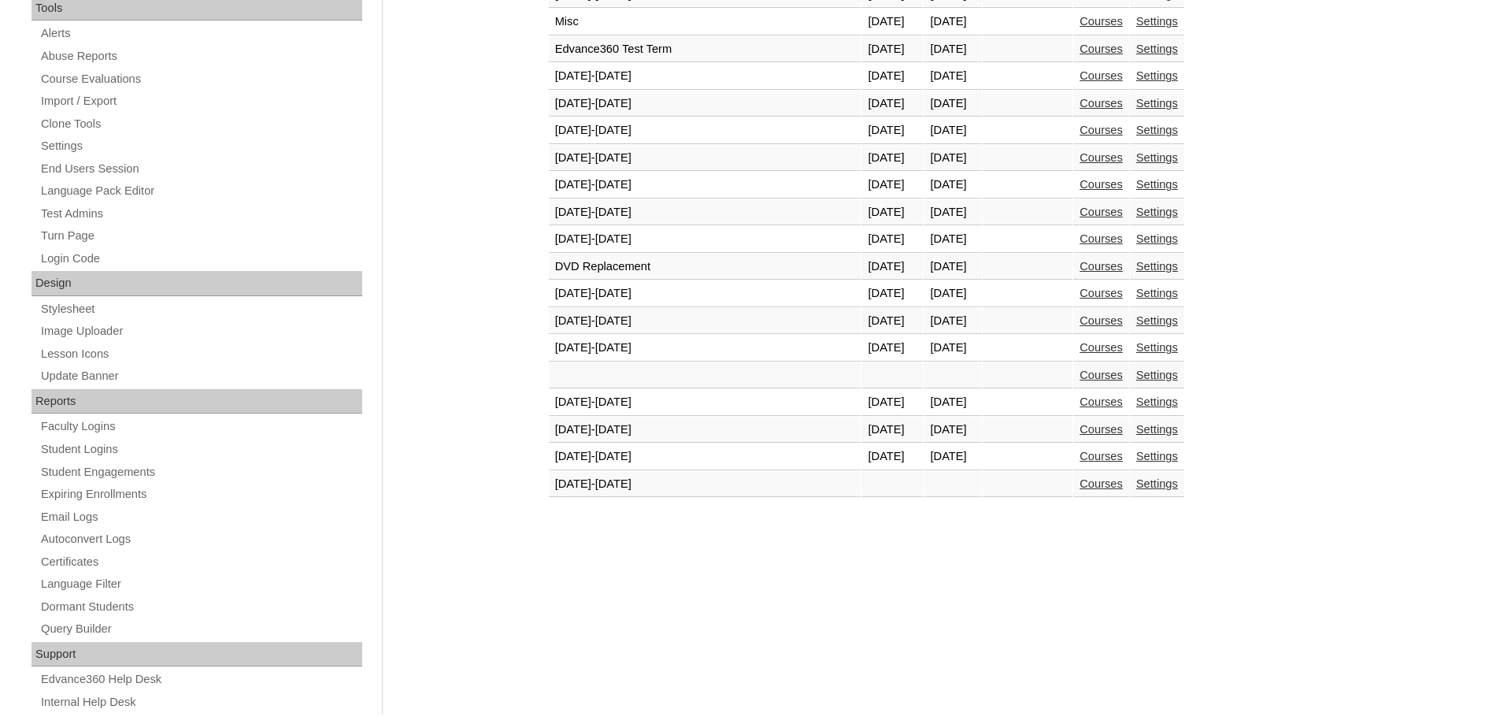
click at [1080, 456] on link "Courses" at bounding box center [1101, 456] width 43 height 13
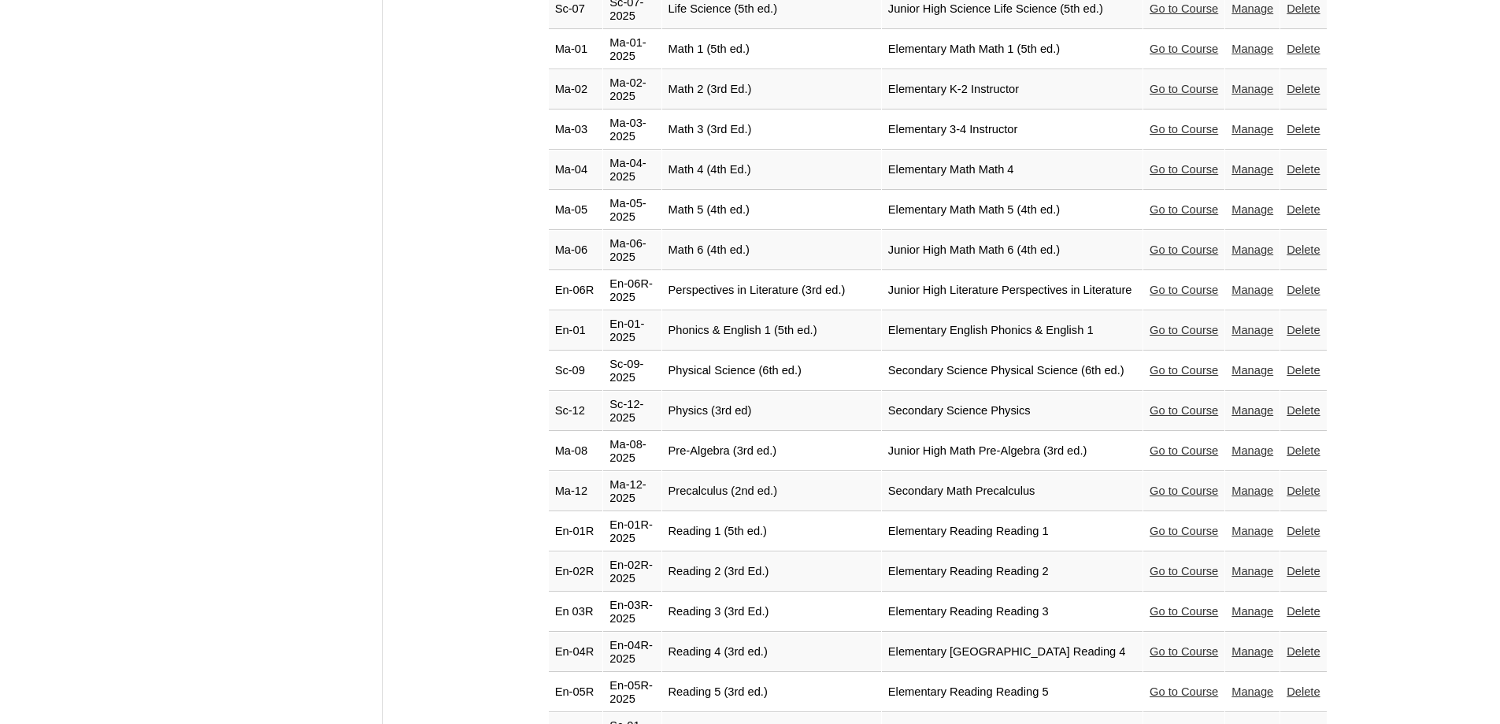
scroll to position [2677, 0]
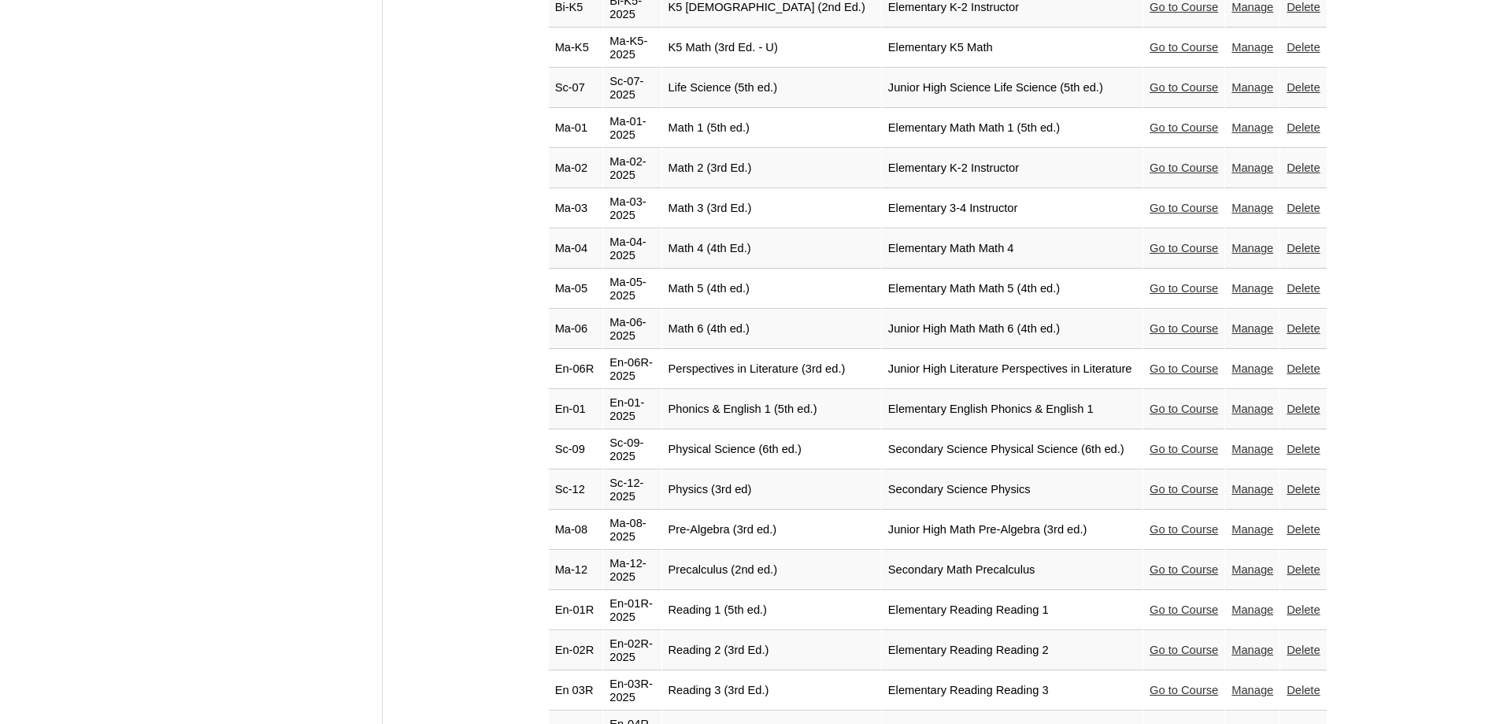
click at [1155, 563] on link "Go to Course" at bounding box center [1184, 569] width 69 height 13
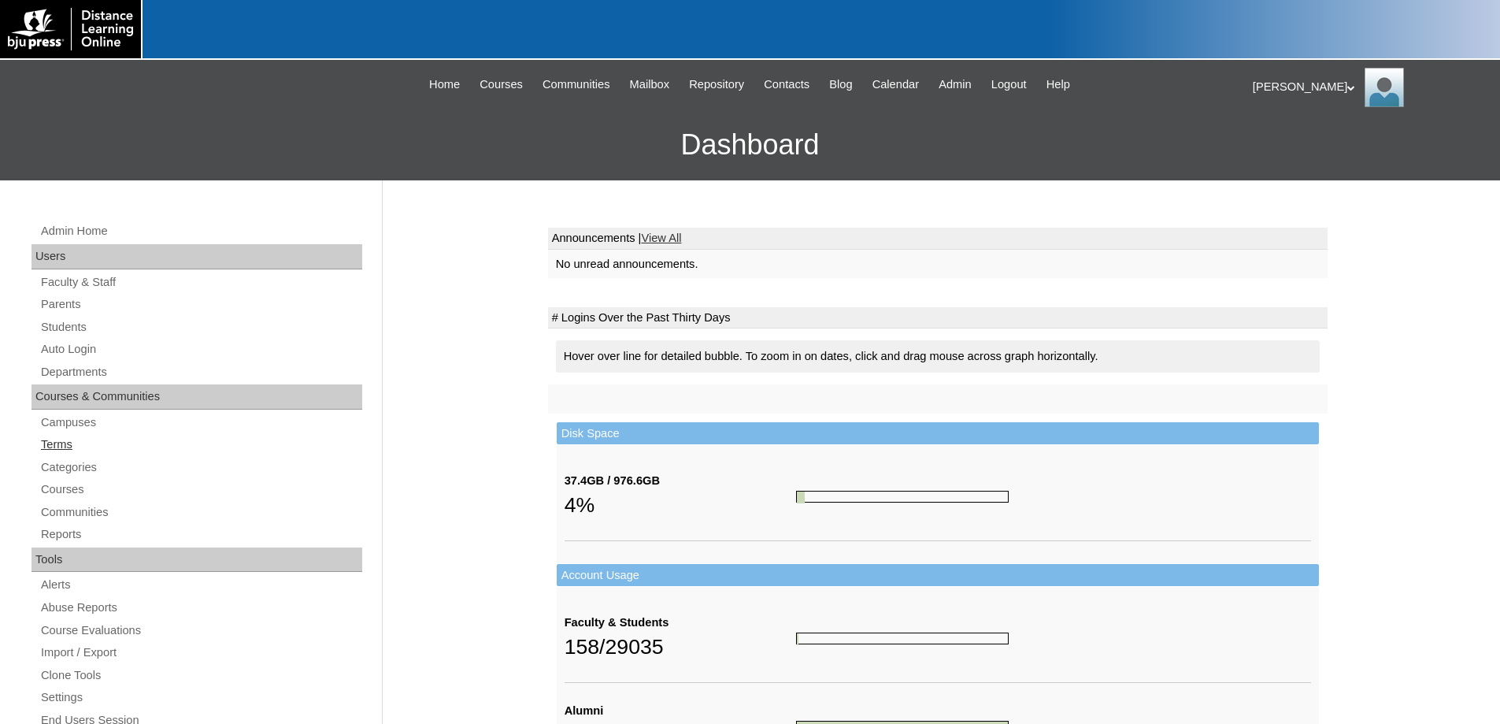
click at [63, 444] on link "Terms" at bounding box center [200, 445] width 323 height 20
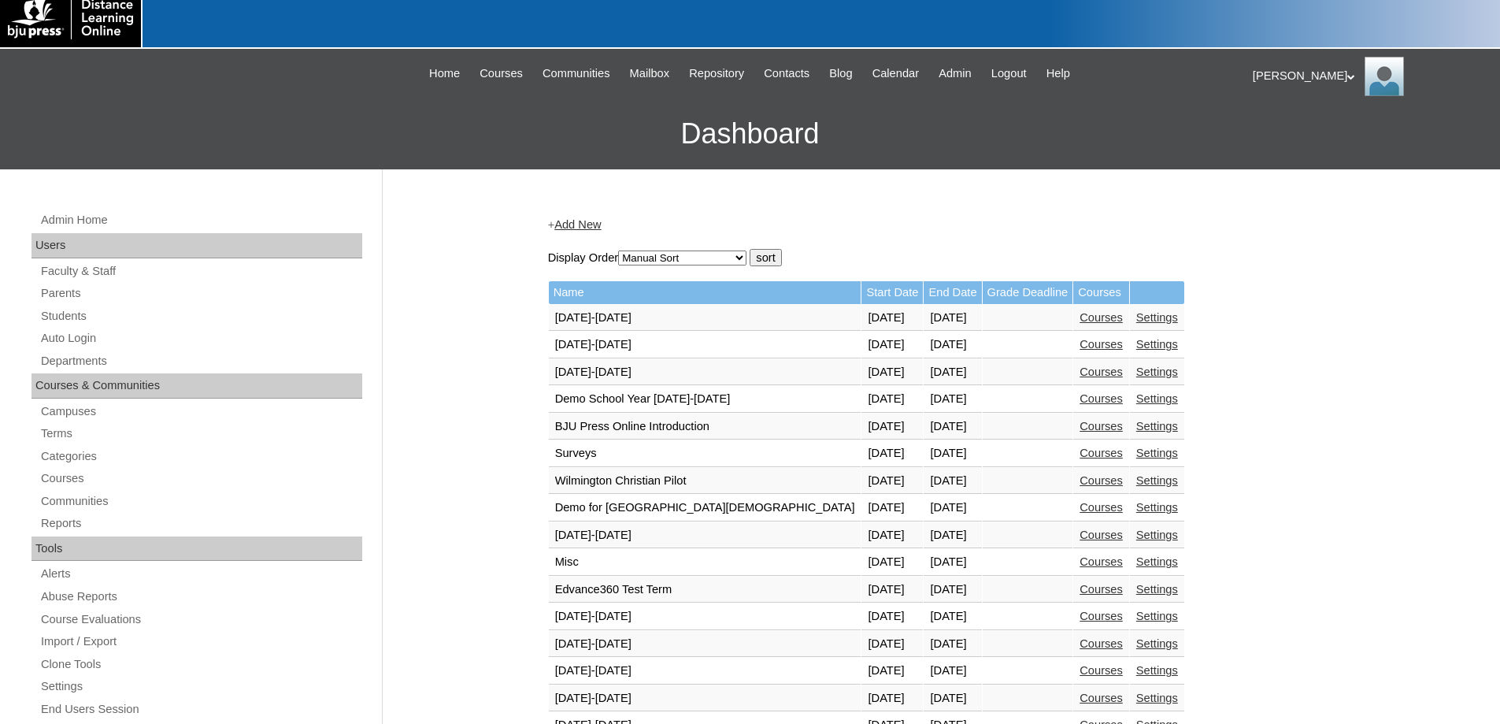
scroll to position [551, 0]
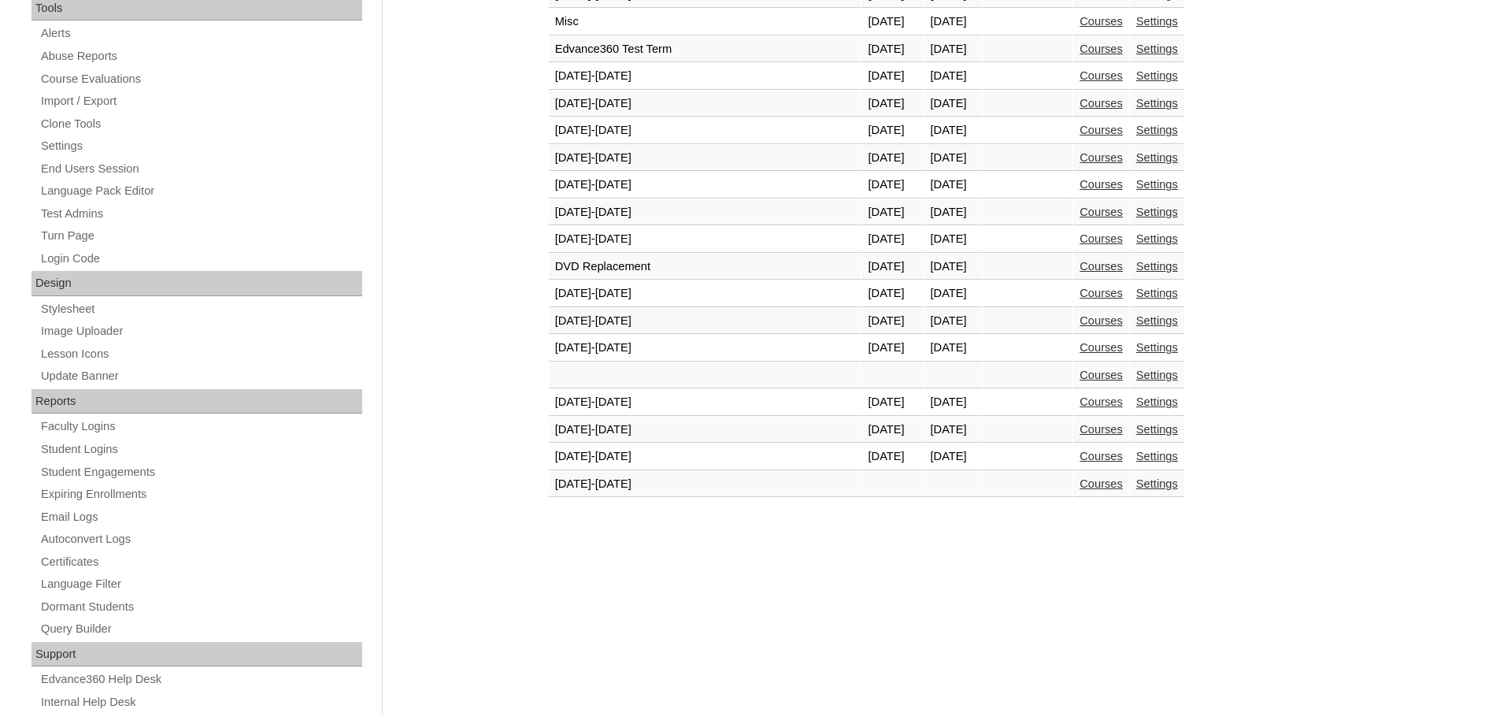
click at [1080, 456] on link "Courses" at bounding box center [1101, 456] width 43 height 13
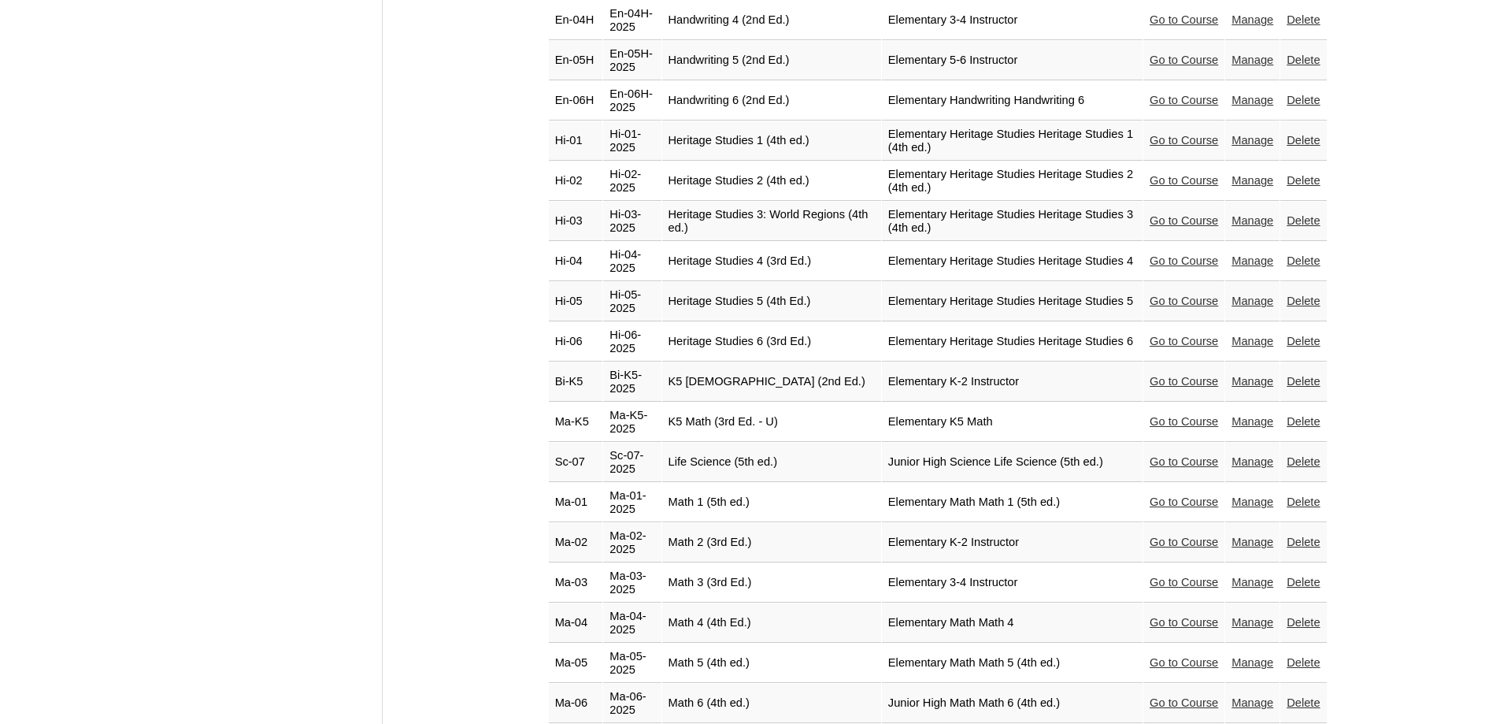
scroll to position [2520, 0]
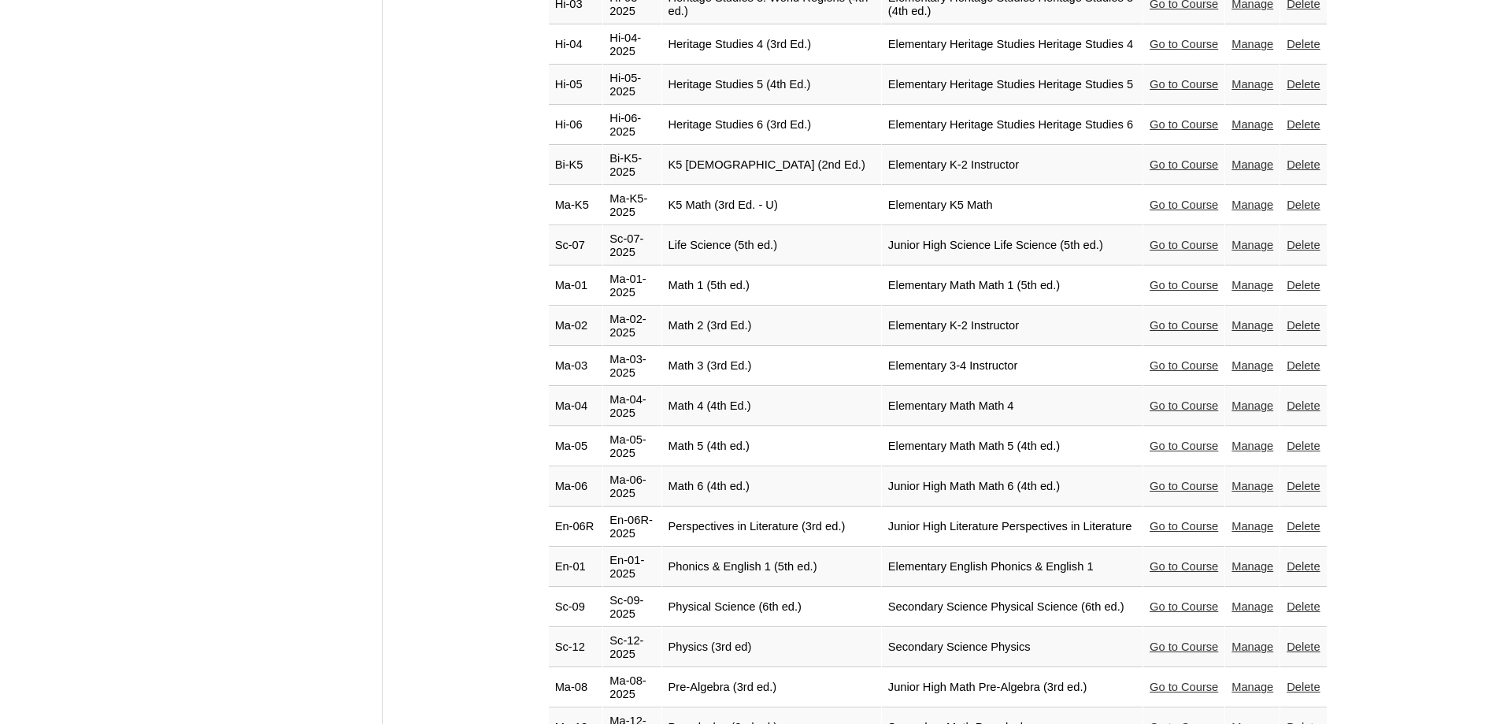
click at [1168, 600] on link "Go to Course" at bounding box center [1184, 606] width 69 height 13
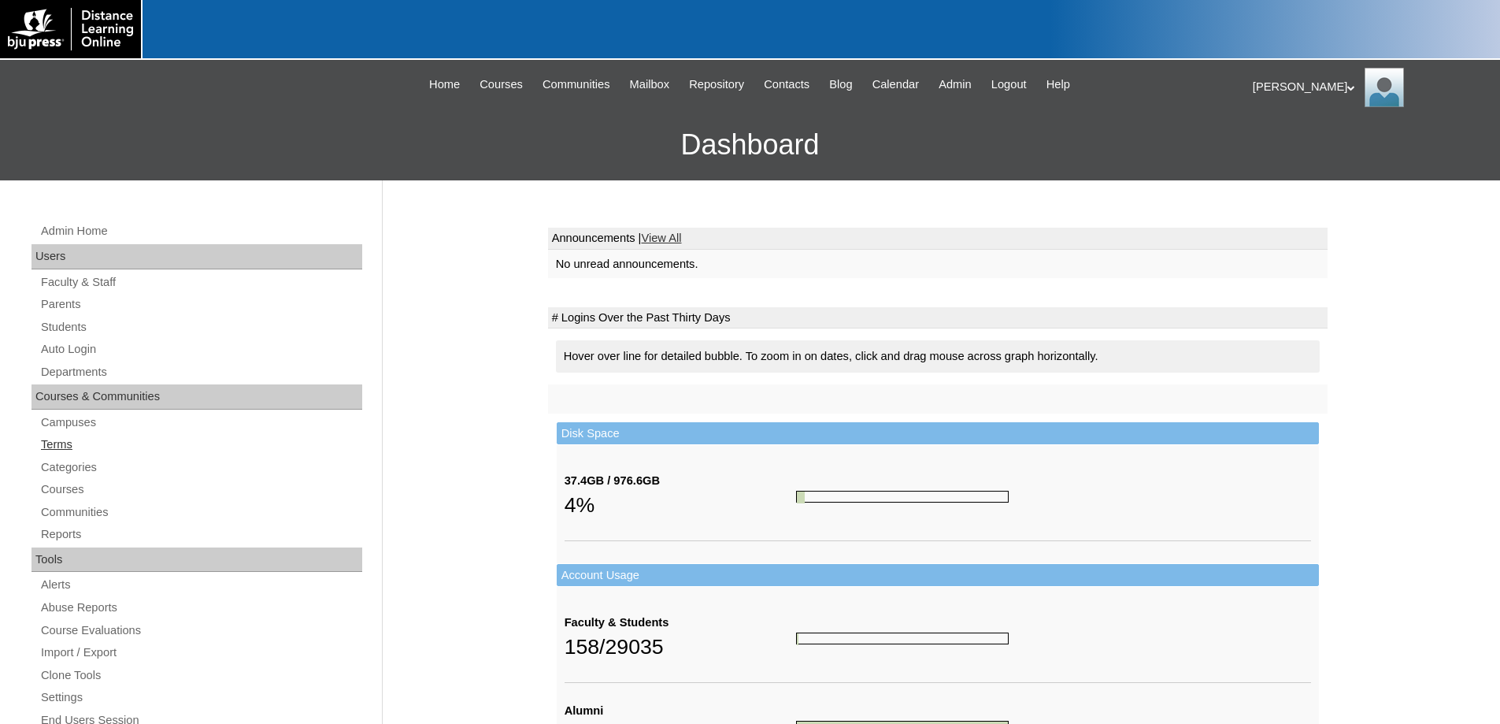
click at [50, 440] on link "Terms" at bounding box center [200, 445] width 323 height 20
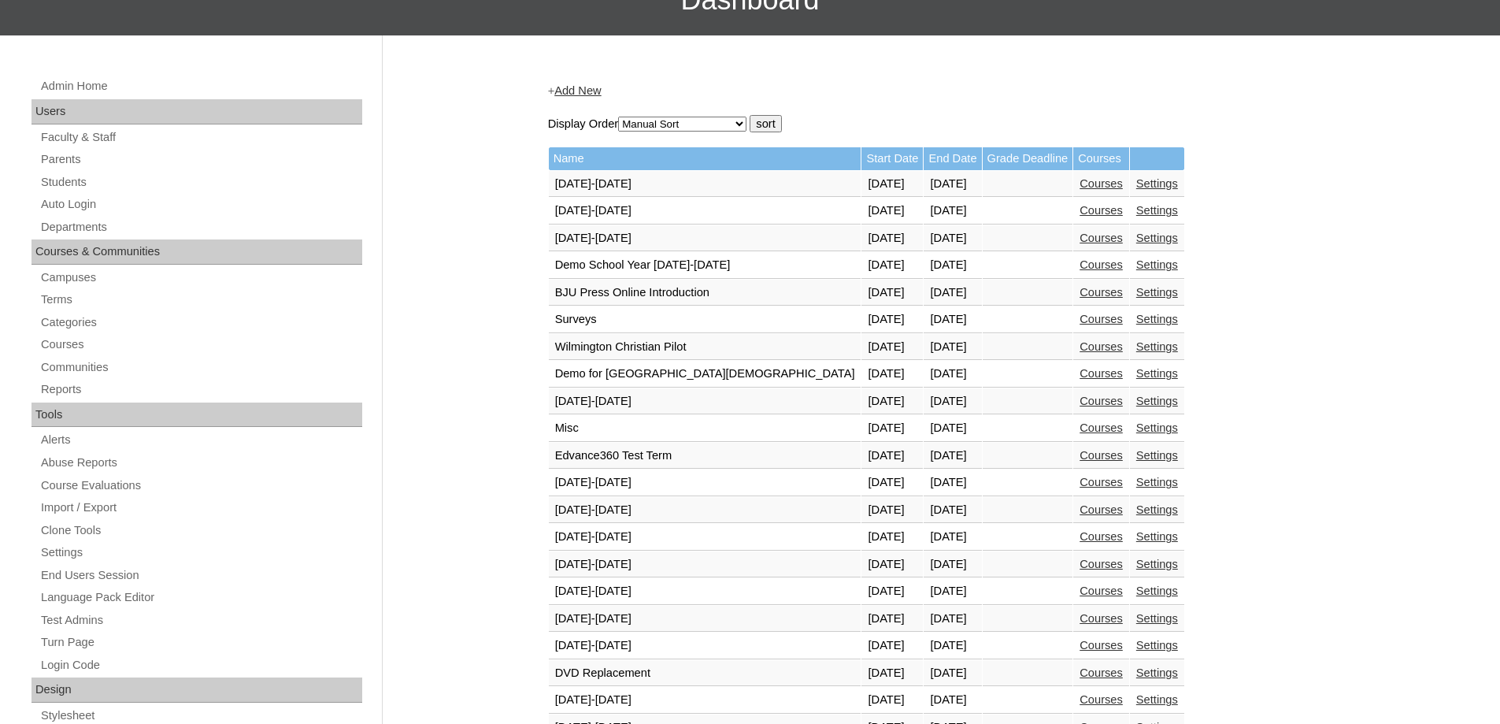
scroll to position [394, 0]
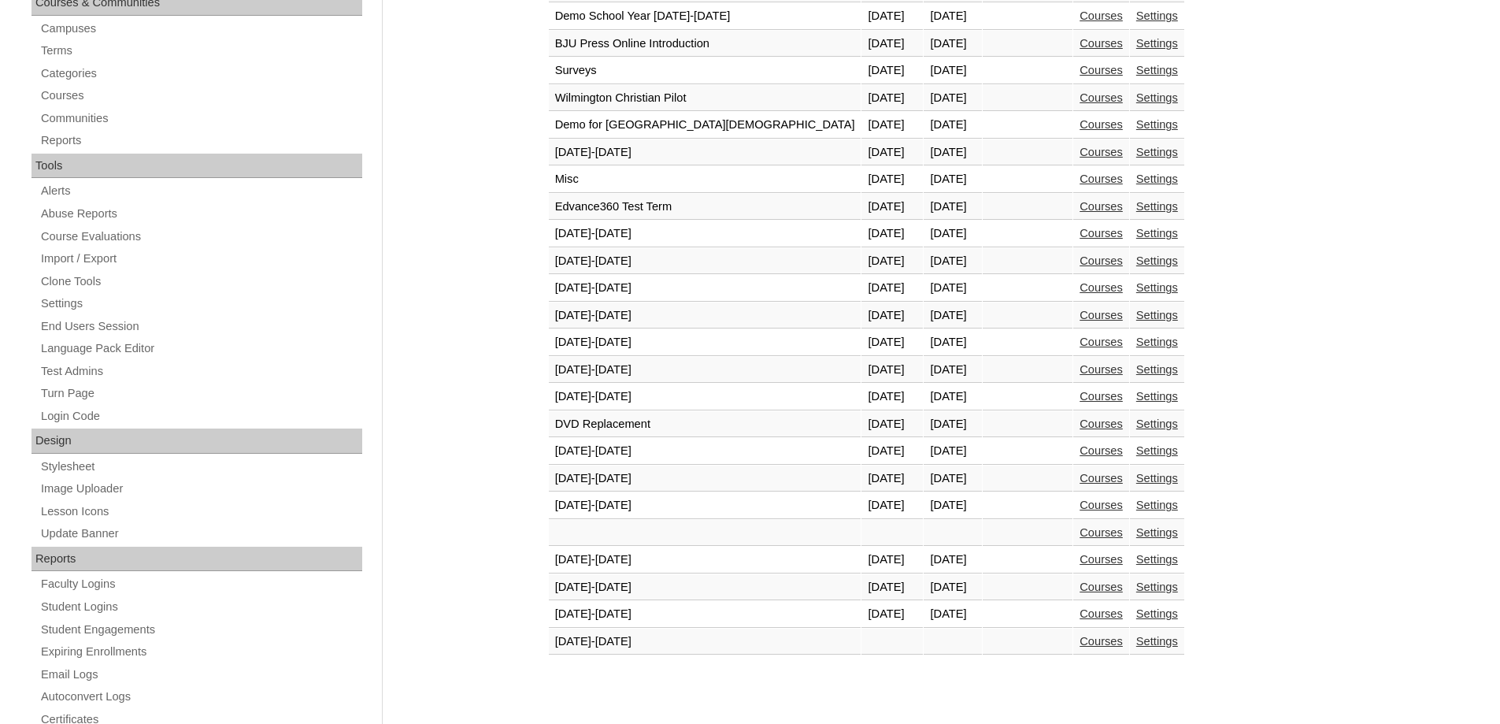
click at [1080, 613] on link "Courses" at bounding box center [1101, 613] width 43 height 13
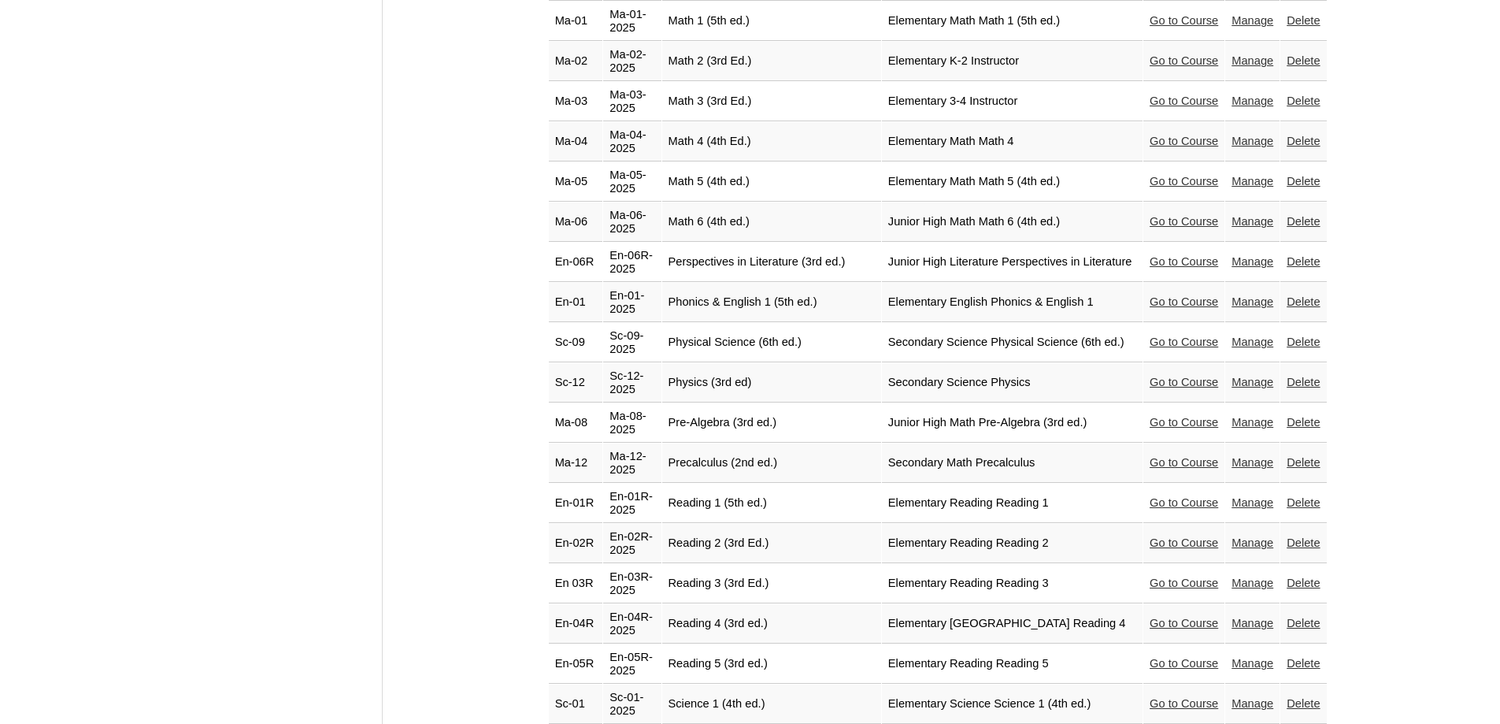
scroll to position [2756, 0]
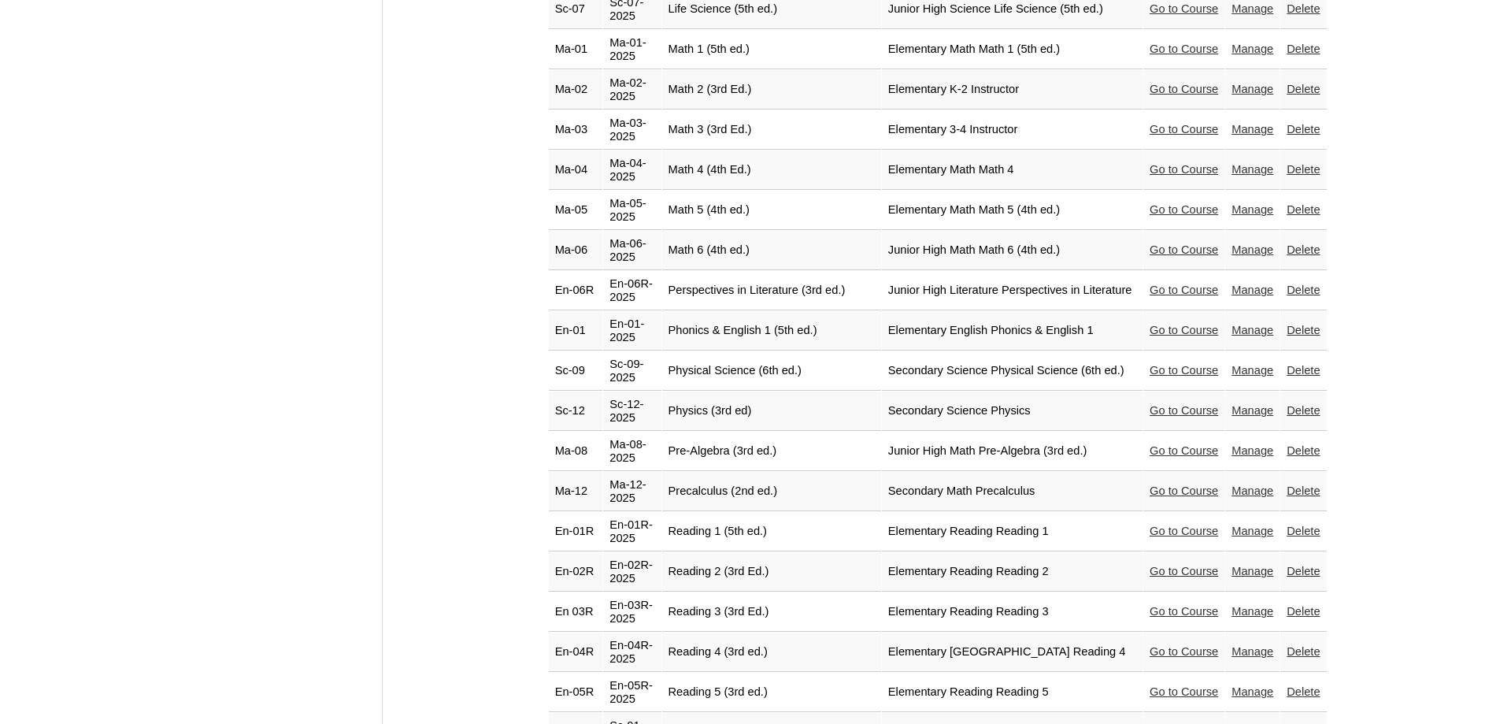
click at [1186, 404] on link "Go to Course" at bounding box center [1184, 410] width 69 height 13
